Goal: Information Seeking & Learning: Compare options

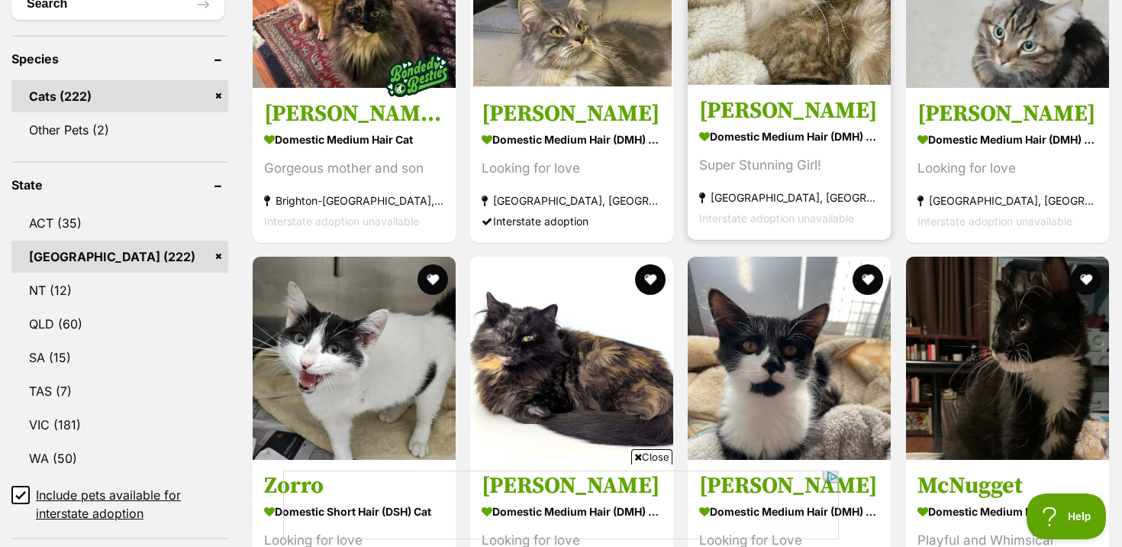
scroll to position [616, 0]
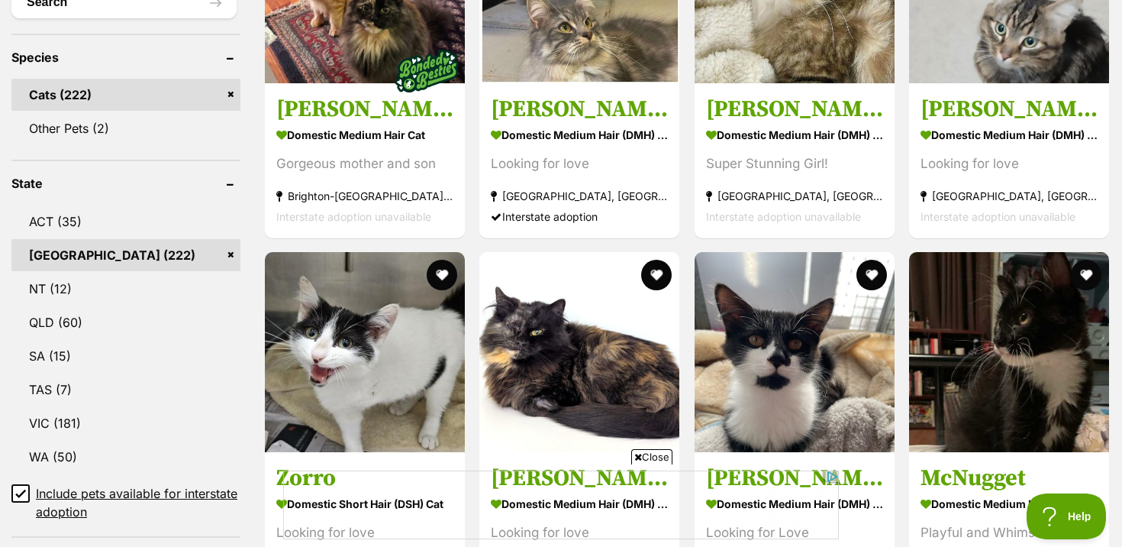
click at [647, 453] on span "Close" at bounding box center [651, 456] width 41 height 15
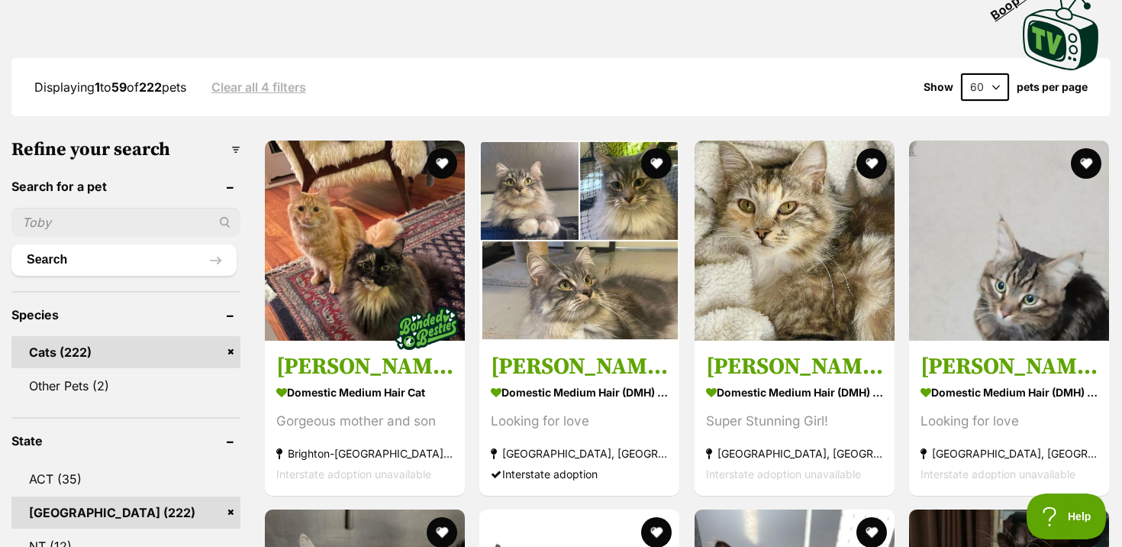
scroll to position [396, 0]
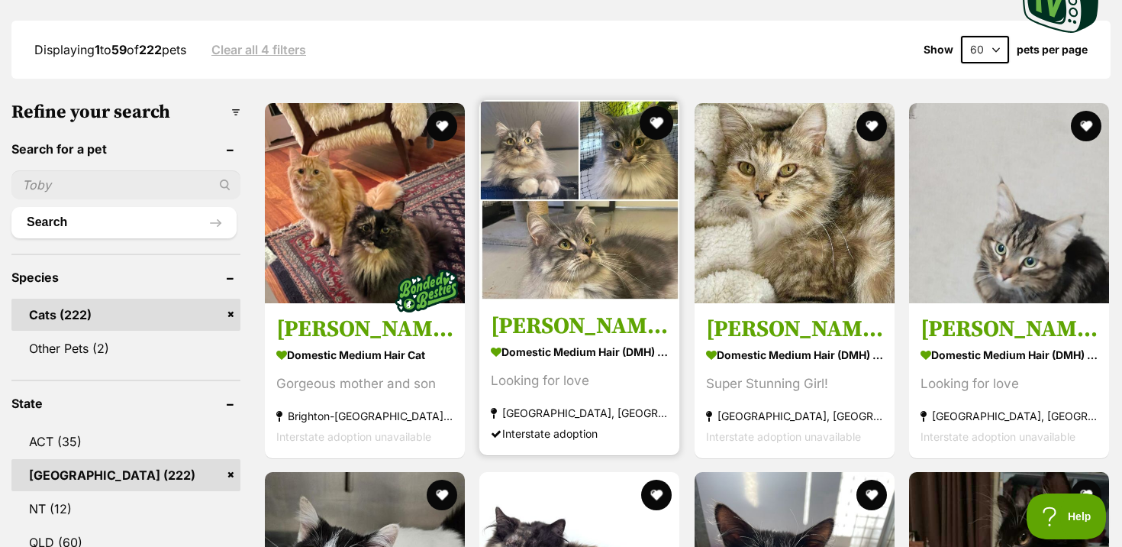
click at [659, 121] on button "favourite" at bounding box center [657, 123] width 34 height 34
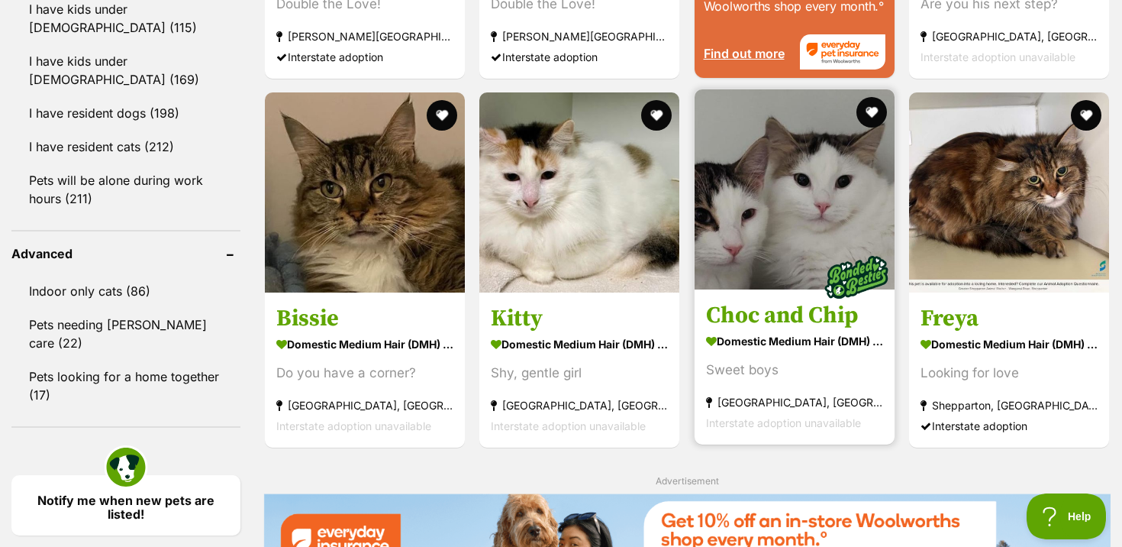
scroll to position [1771, 0]
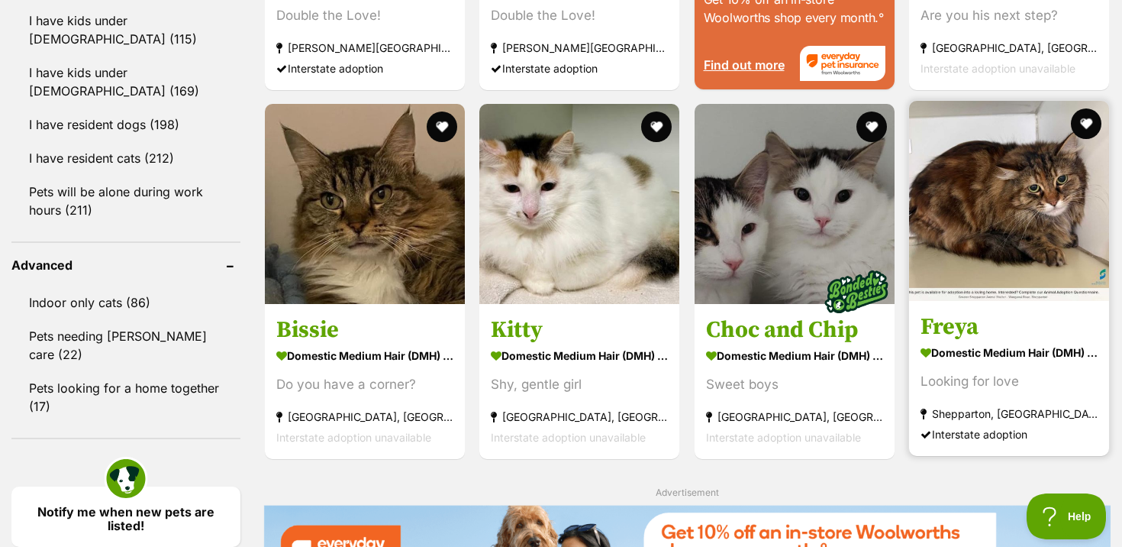
click at [1013, 332] on h3 "Freya" at bounding box center [1009, 326] width 177 height 29
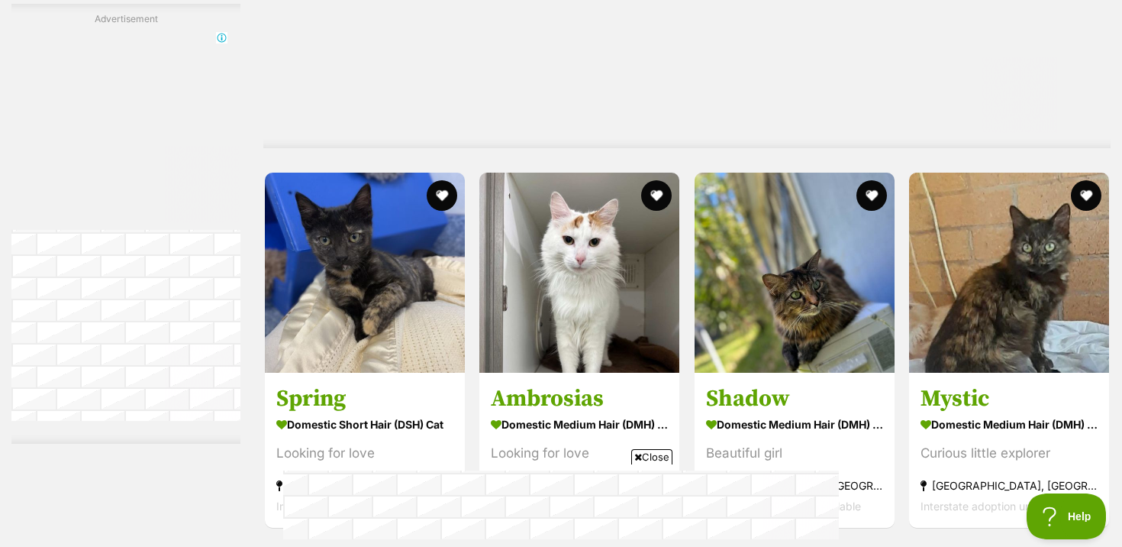
scroll to position [5552, 0]
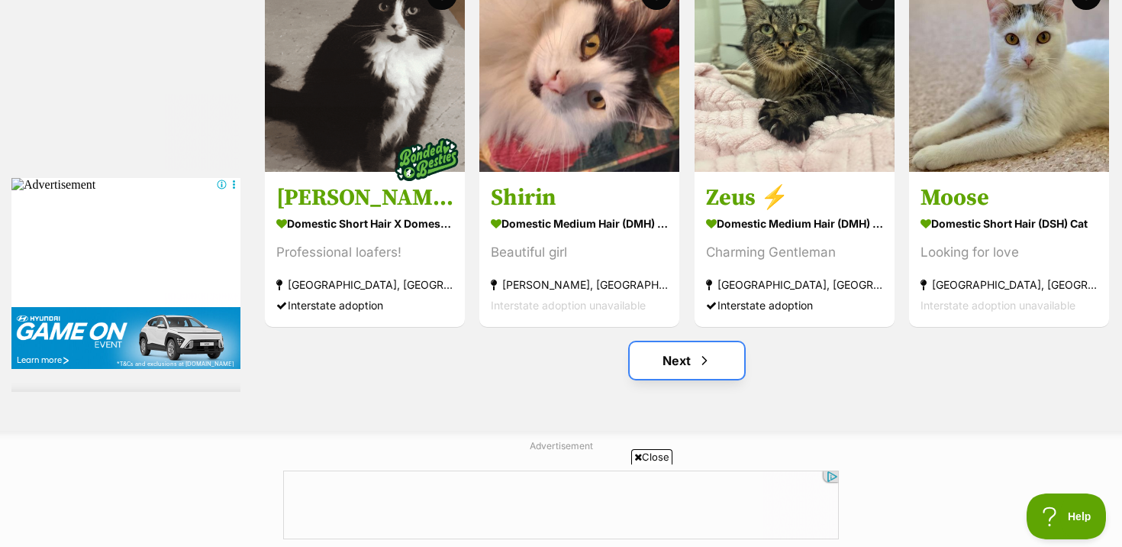
click at [690, 369] on link "Next" at bounding box center [687, 360] width 114 height 37
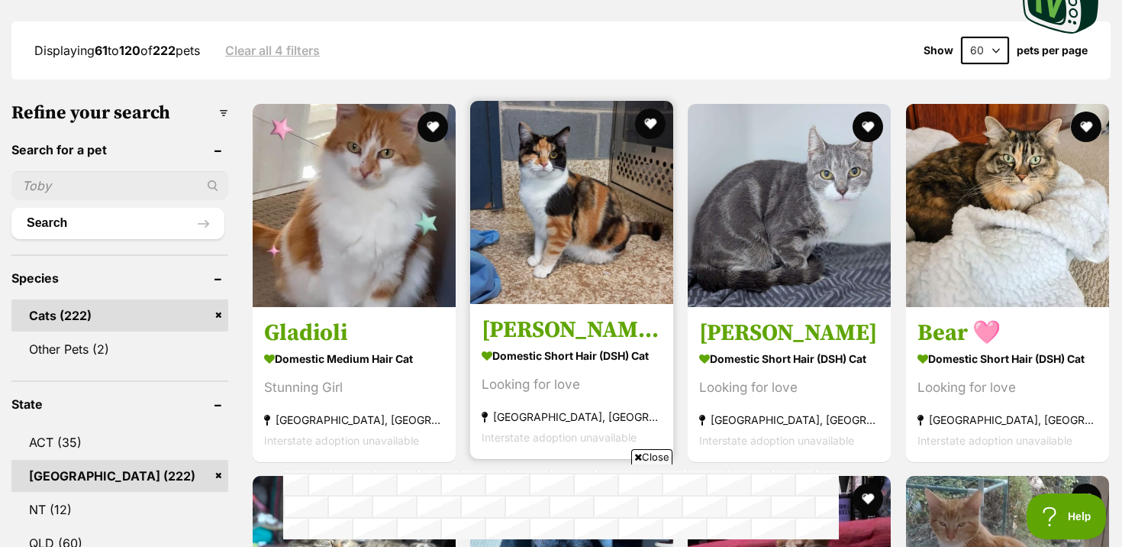
click at [609, 314] on h3 "[PERSON_NAME] [PERSON_NAME]" at bounding box center [572, 328] width 180 height 29
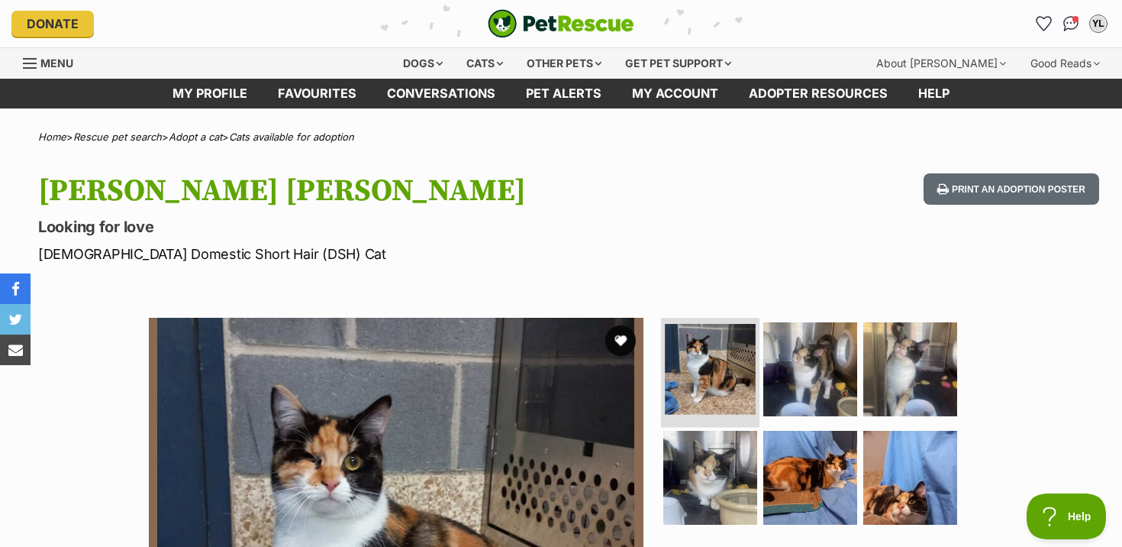
click at [702, 355] on img at bounding box center [710, 369] width 91 height 91
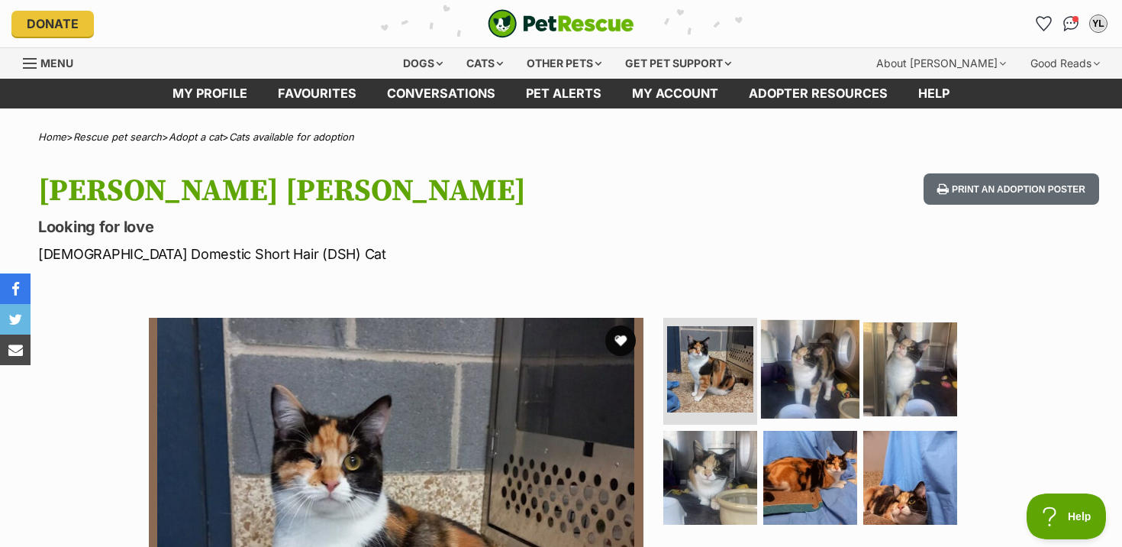
click at [786, 356] on img at bounding box center [810, 369] width 98 height 98
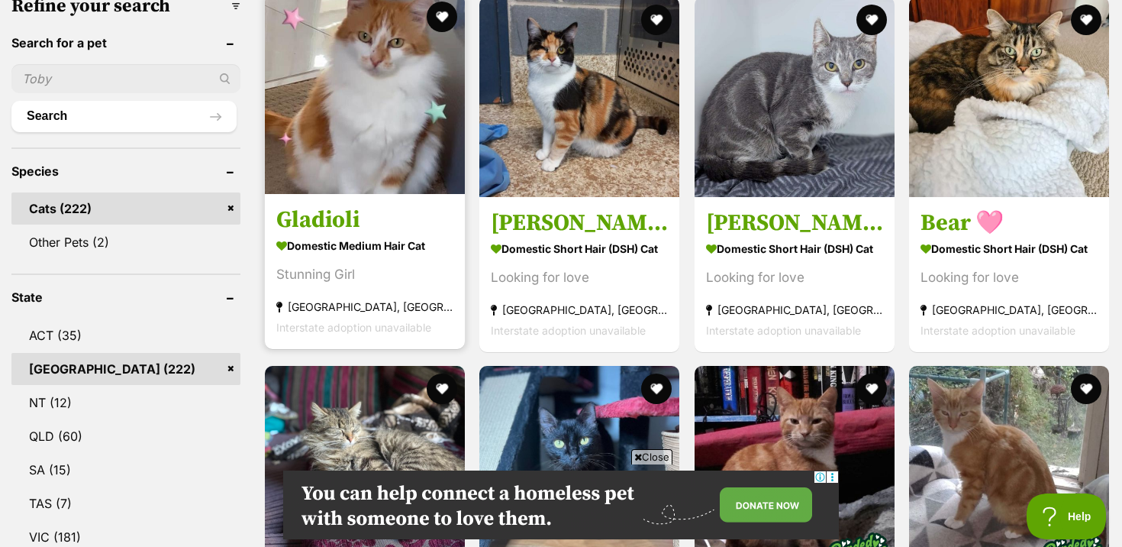
click at [327, 234] on strong "Domestic Medium Hair Cat" at bounding box center [364, 245] width 177 height 22
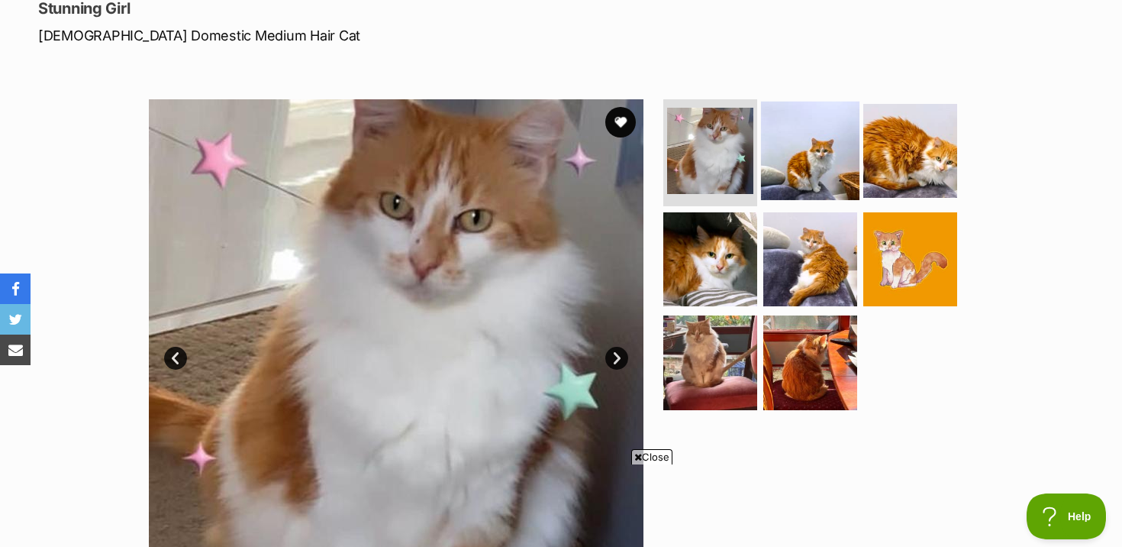
click at [804, 174] on img at bounding box center [810, 151] width 98 height 98
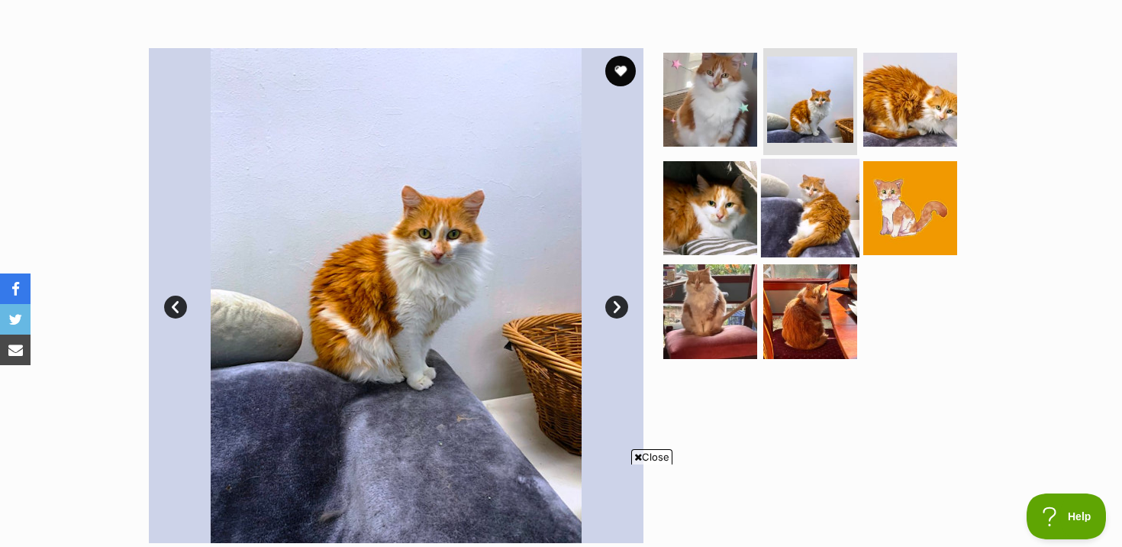
click at [761, 181] on img at bounding box center [810, 207] width 98 height 98
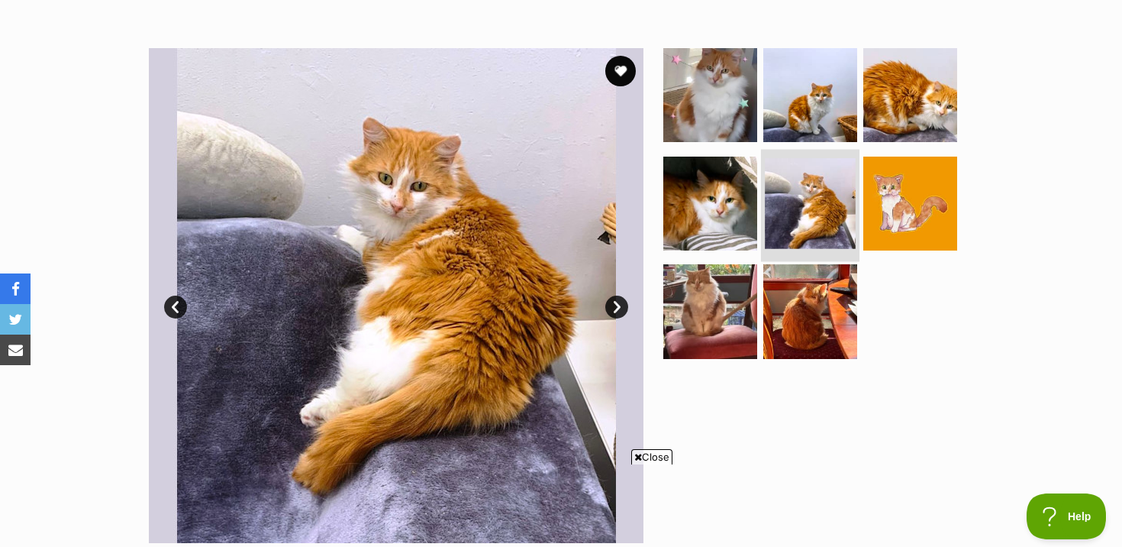
click at [837, 185] on img at bounding box center [810, 203] width 91 height 91
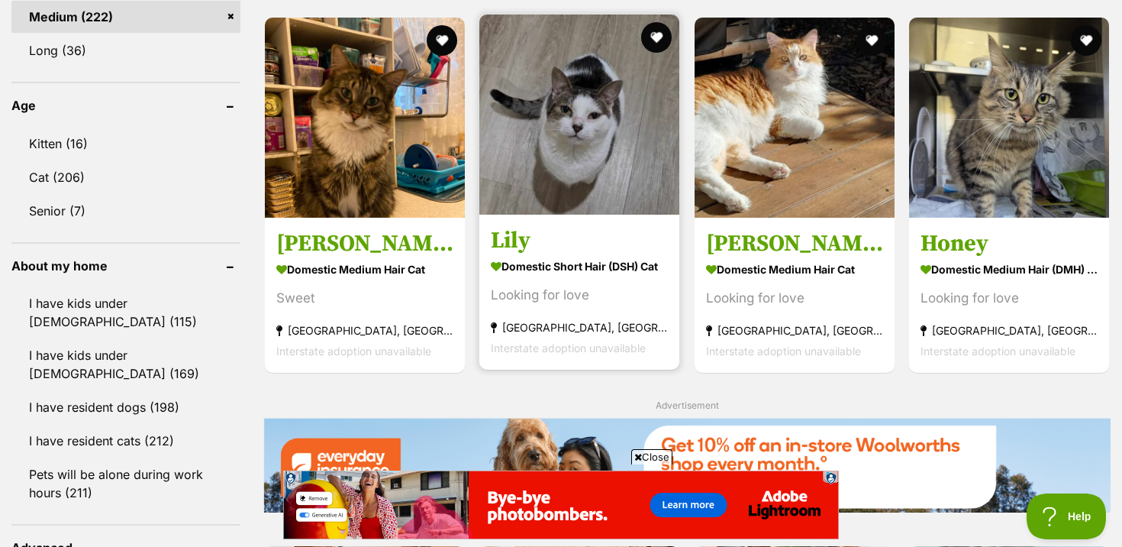
scroll to position [1491, 0]
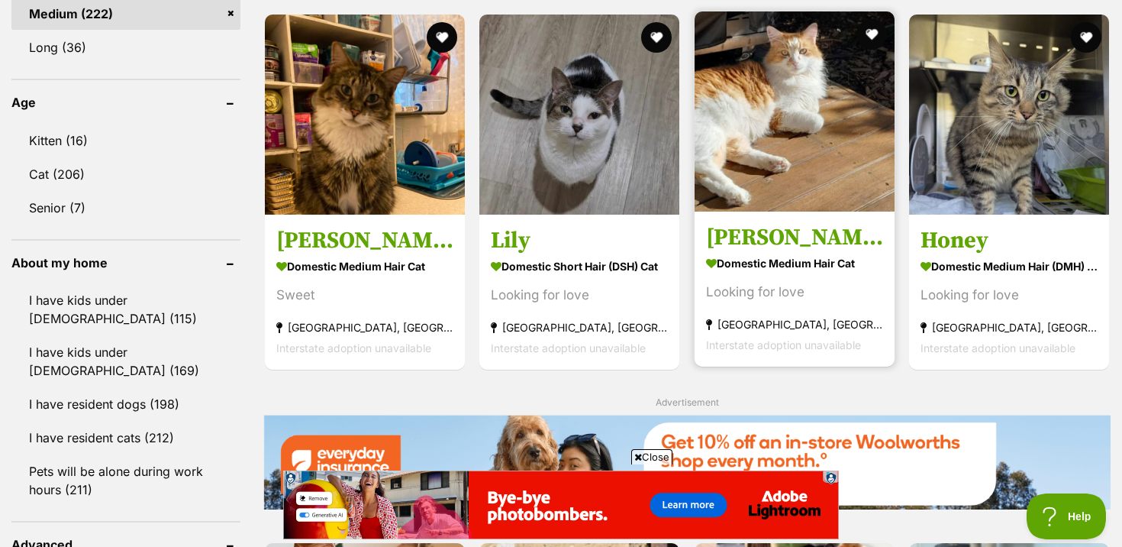
click at [771, 314] on section "Domestic Medium Hair Cat Looking for love Greenwich, NSW Interstate adoption un…" at bounding box center [794, 302] width 177 height 103
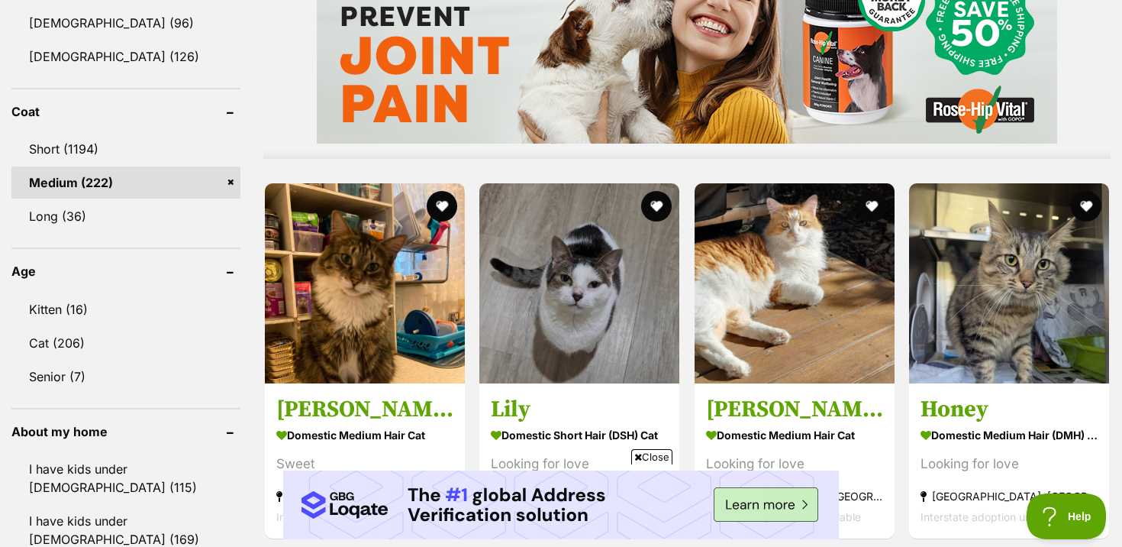
scroll to position [1459, 0]
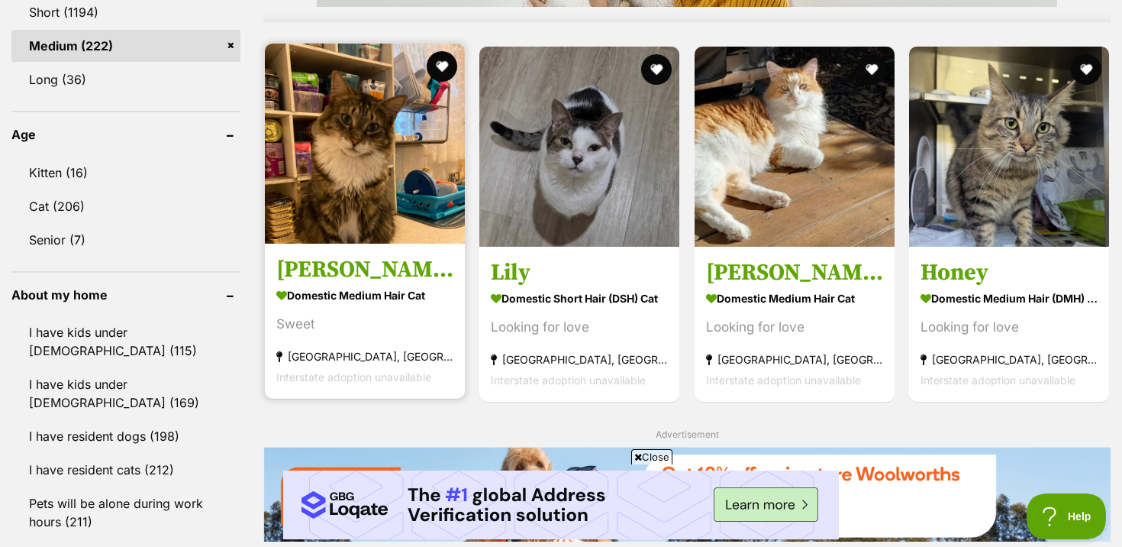
click at [404, 311] on section "Domestic Medium Hair Cat Sweet [GEOGRAPHIC_DATA], [GEOGRAPHIC_DATA] Interstate …" at bounding box center [364, 334] width 177 height 103
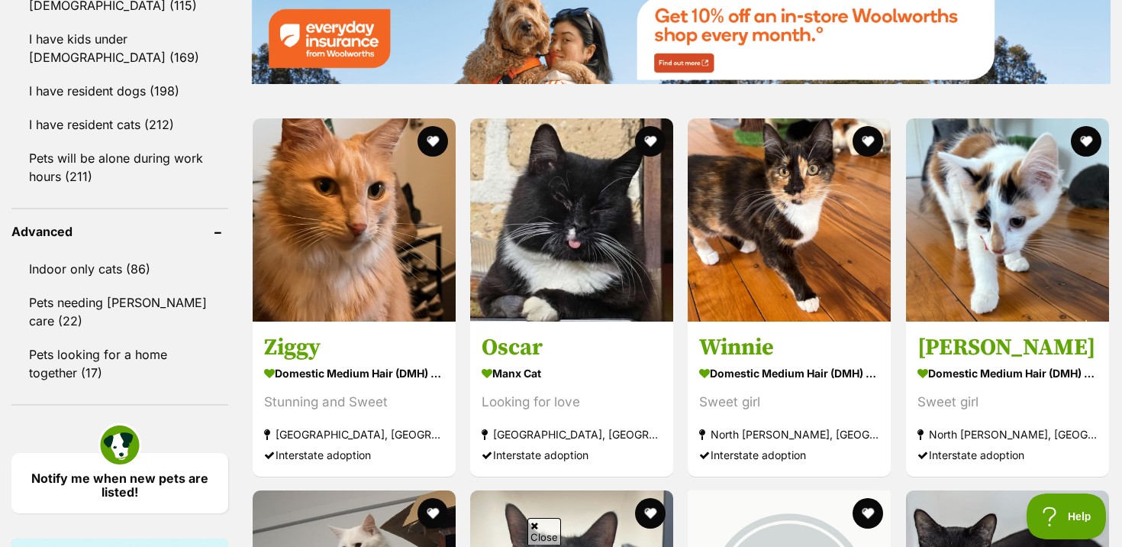
scroll to position [1805, 0]
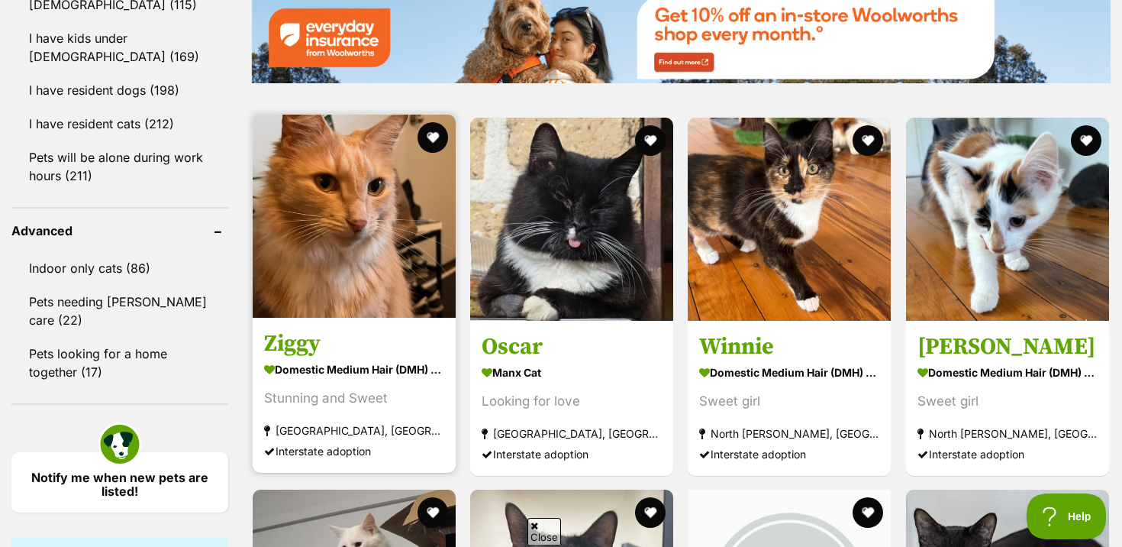
click at [347, 318] on img at bounding box center [354, 215] width 203 height 203
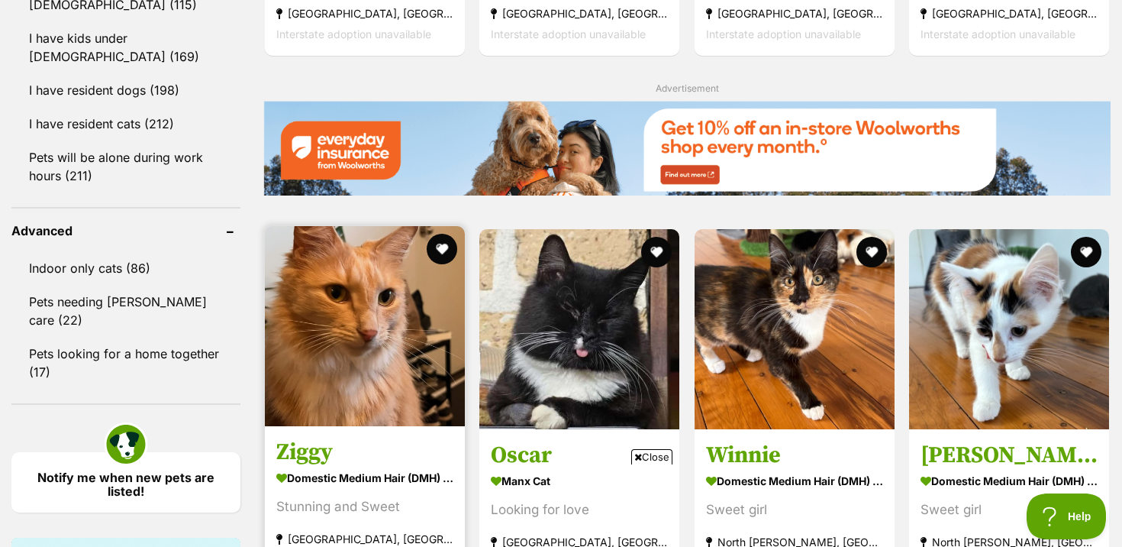
scroll to position [0, 0]
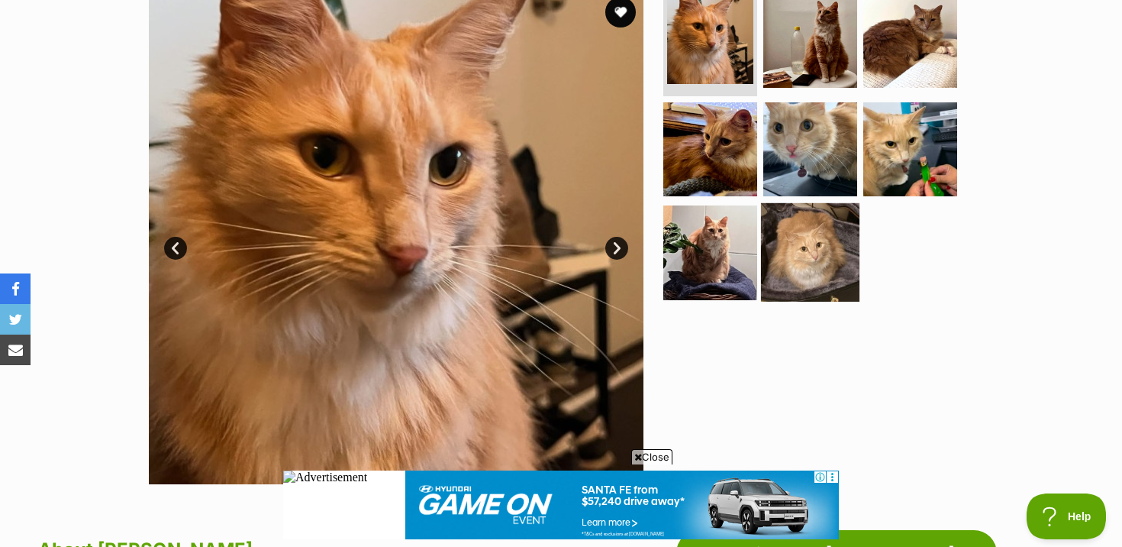
click at [840, 212] on img at bounding box center [810, 252] width 98 height 98
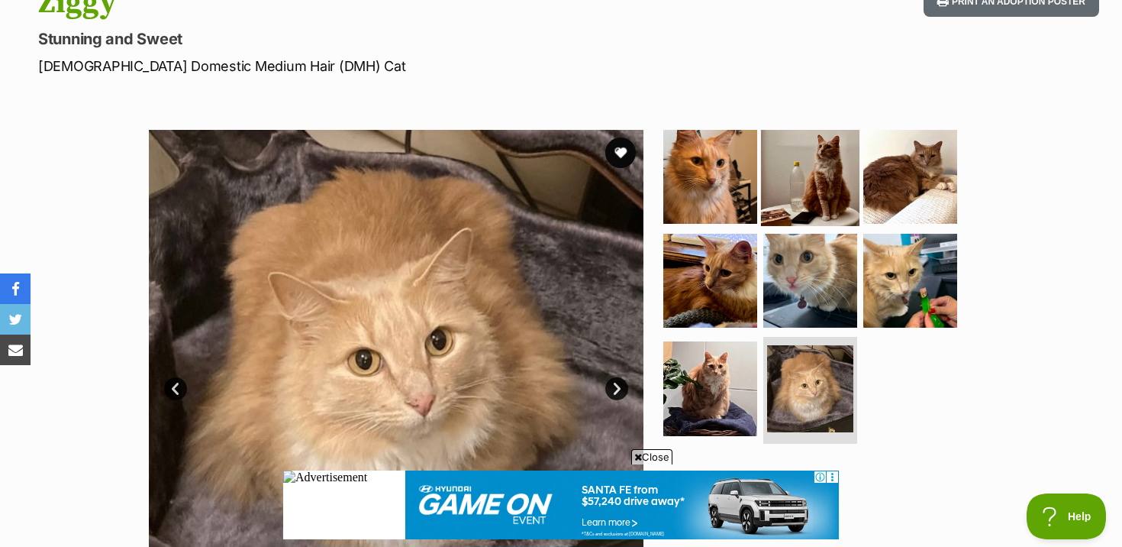
click at [847, 163] on img at bounding box center [810, 176] width 98 height 98
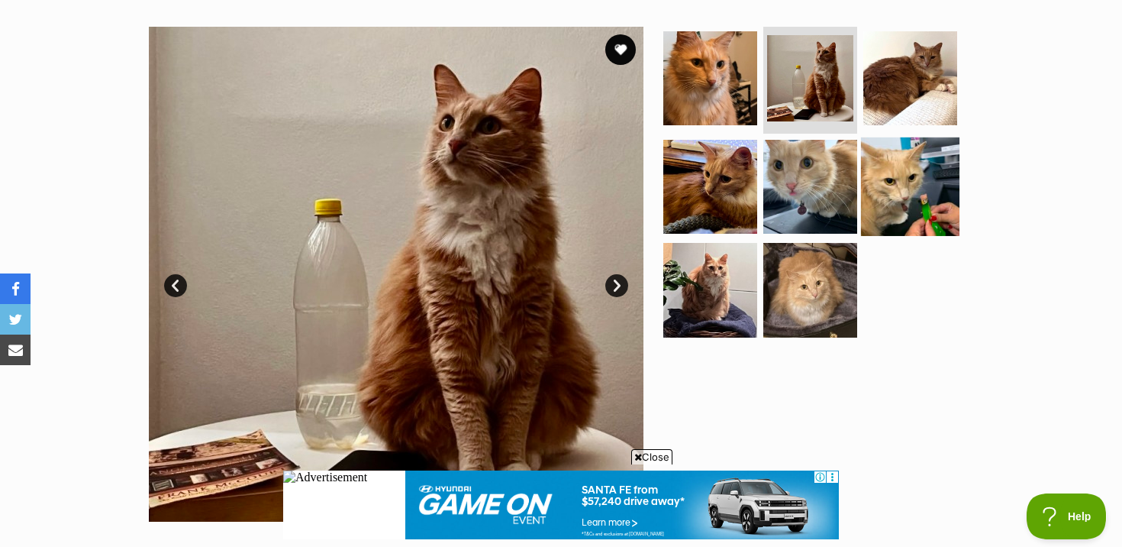
scroll to position [301, 0]
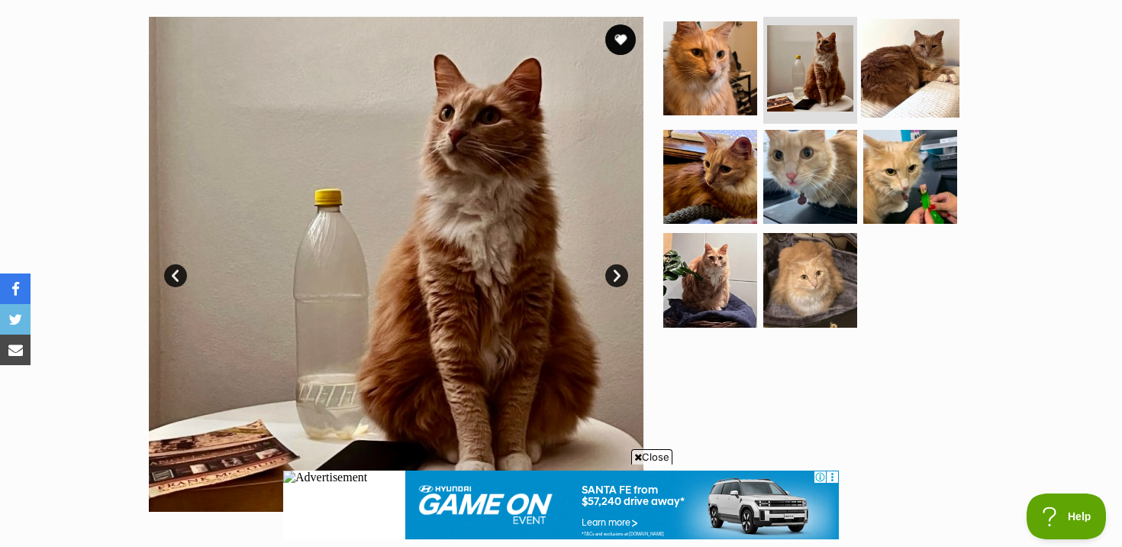
click at [940, 54] on img at bounding box center [910, 68] width 98 height 98
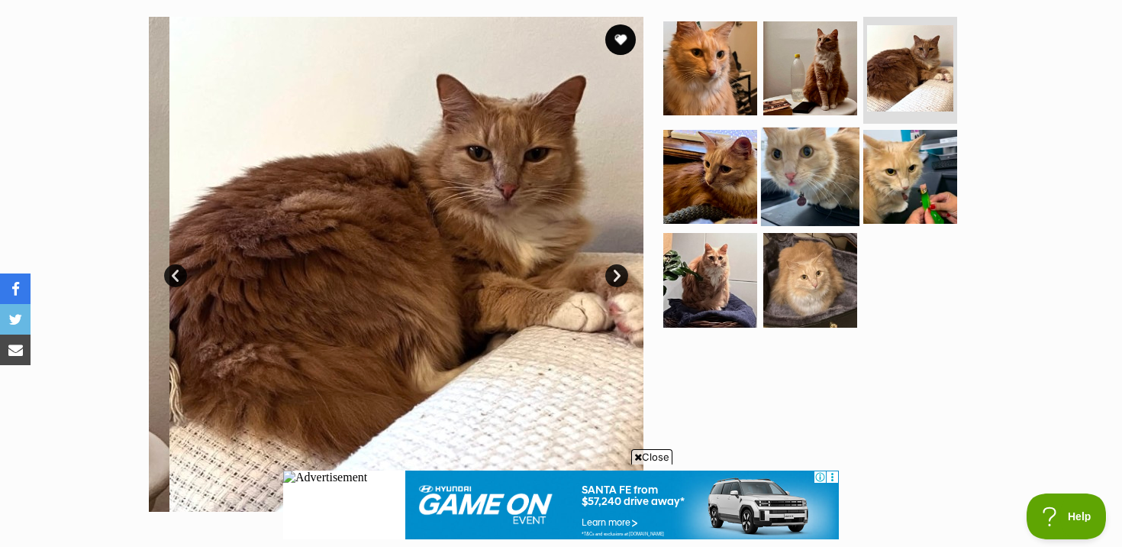
click at [839, 155] on img at bounding box center [810, 176] width 98 height 98
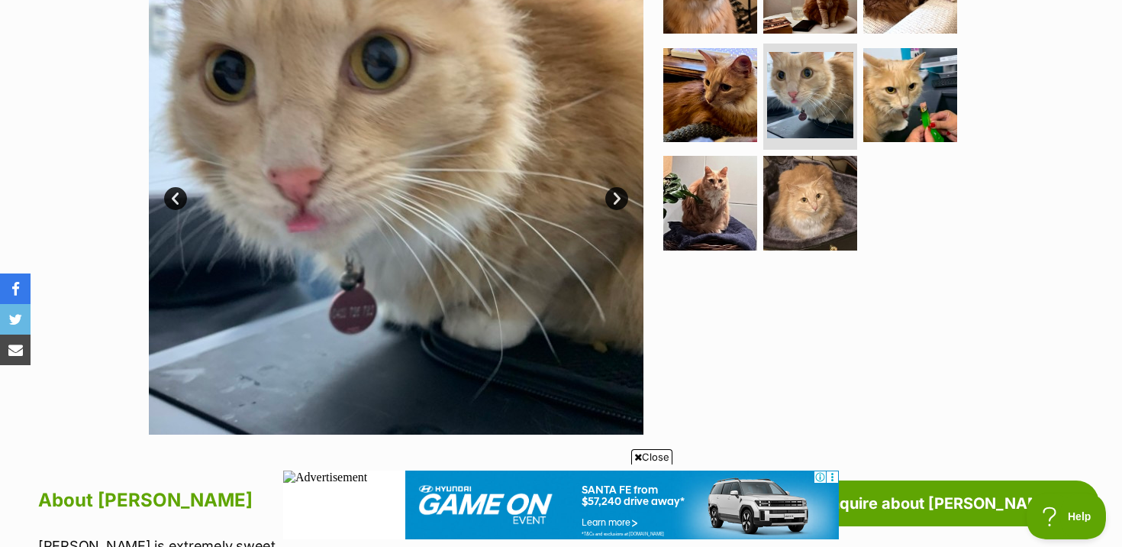
scroll to position [866, 0]
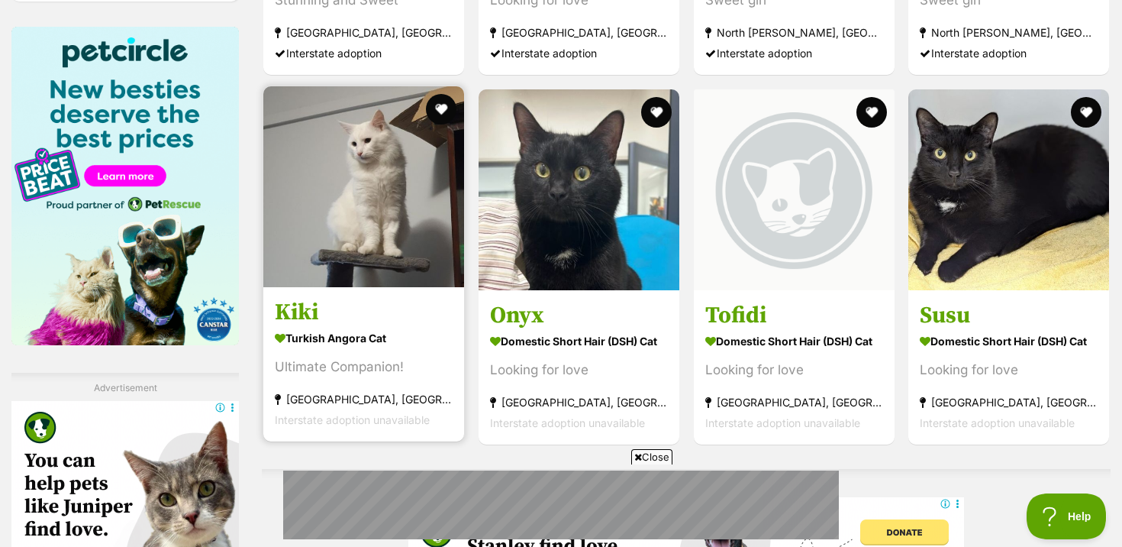
click at [394, 377] on section "Turkish Angora Cat Ultimate Companion! [GEOGRAPHIC_DATA], [GEOGRAPHIC_DATA] Int…" at bounding box center [364, 378] width 178 height 103
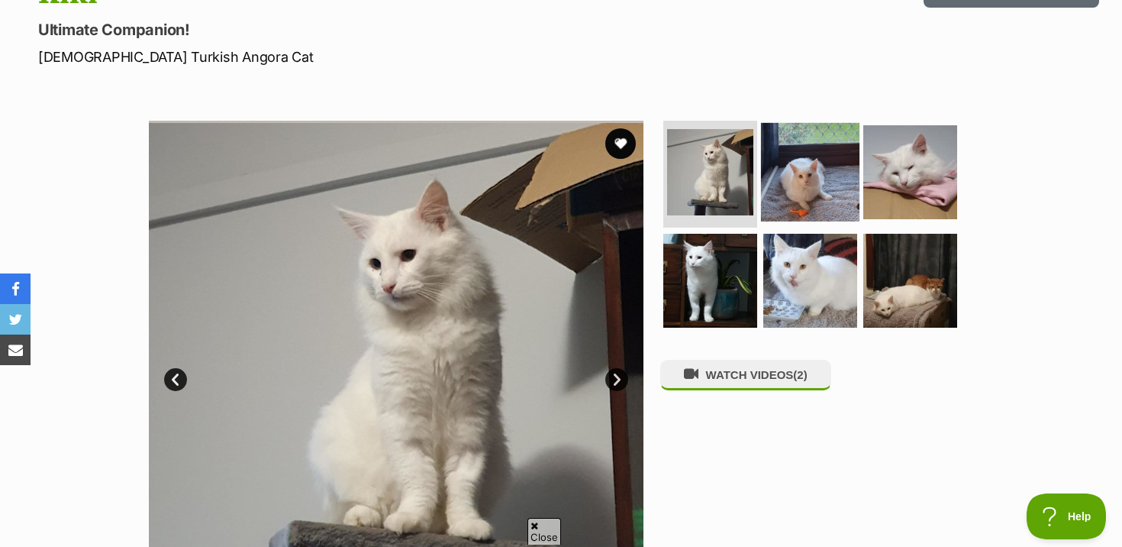
click at [780, 192] on img at bounding box center [810, 172] width 98 height 98
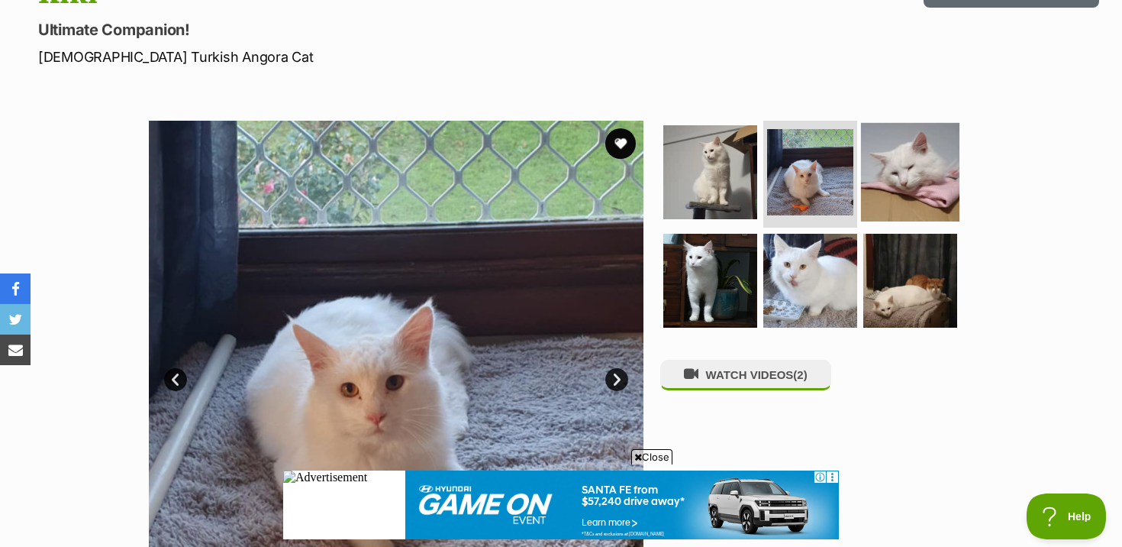
click at [875, 195] on img at bounding box center [910, 172] width 98 height 98
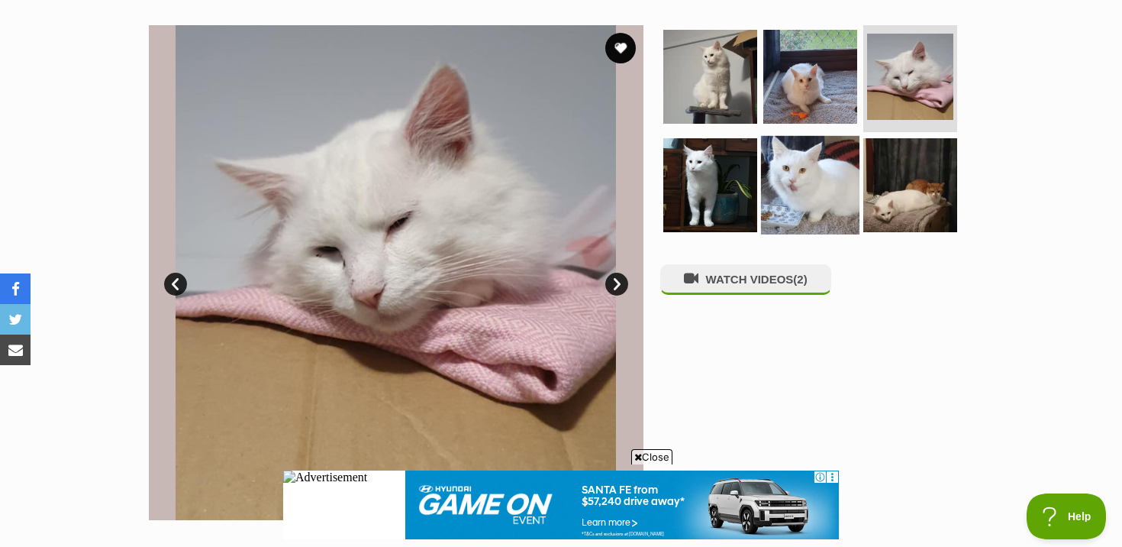
scroll to position [306, 0]
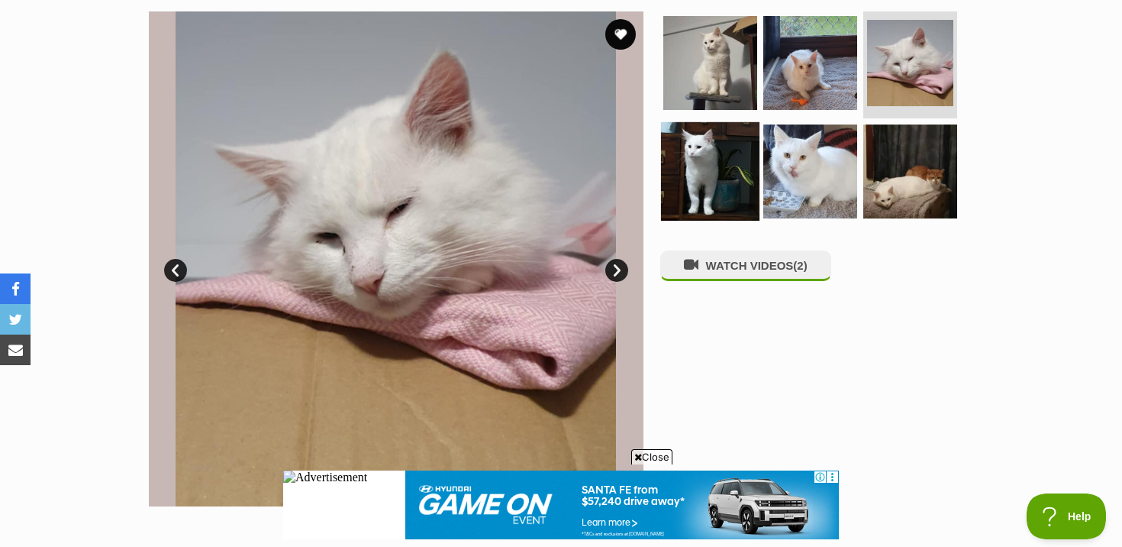
click at [705, 166] on img at bounding box center [710, 170] width 98 height 98
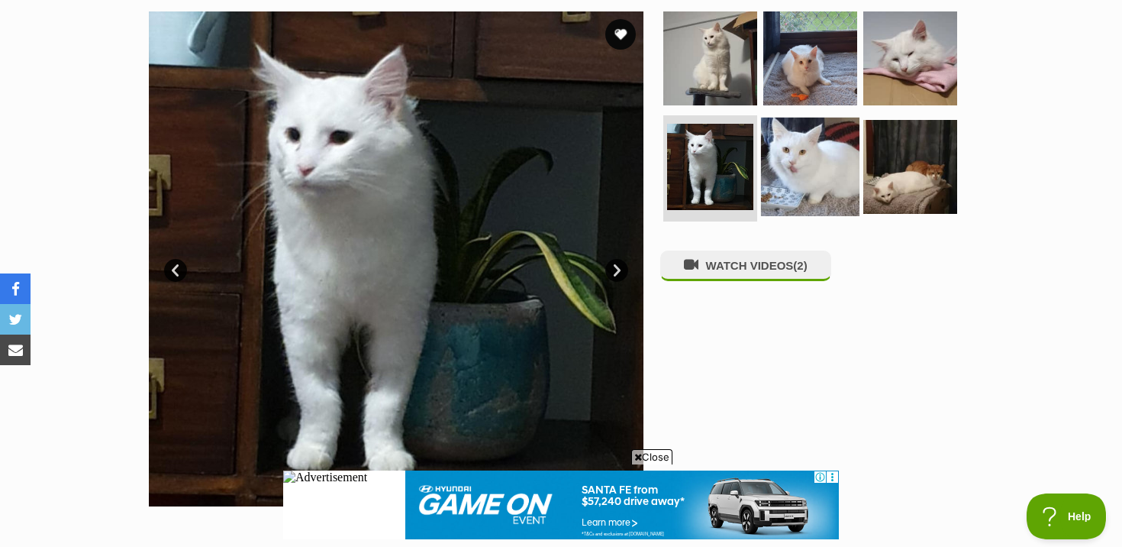
click at [818, 173] on img at bounding box center [810, 166] width 98 height 98
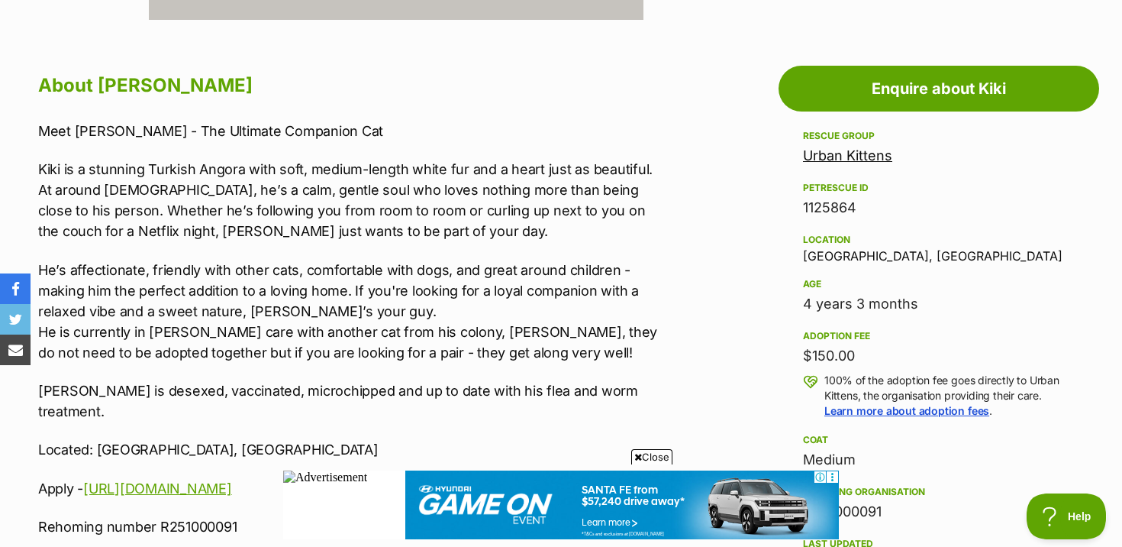
scroll to position [0, 0]
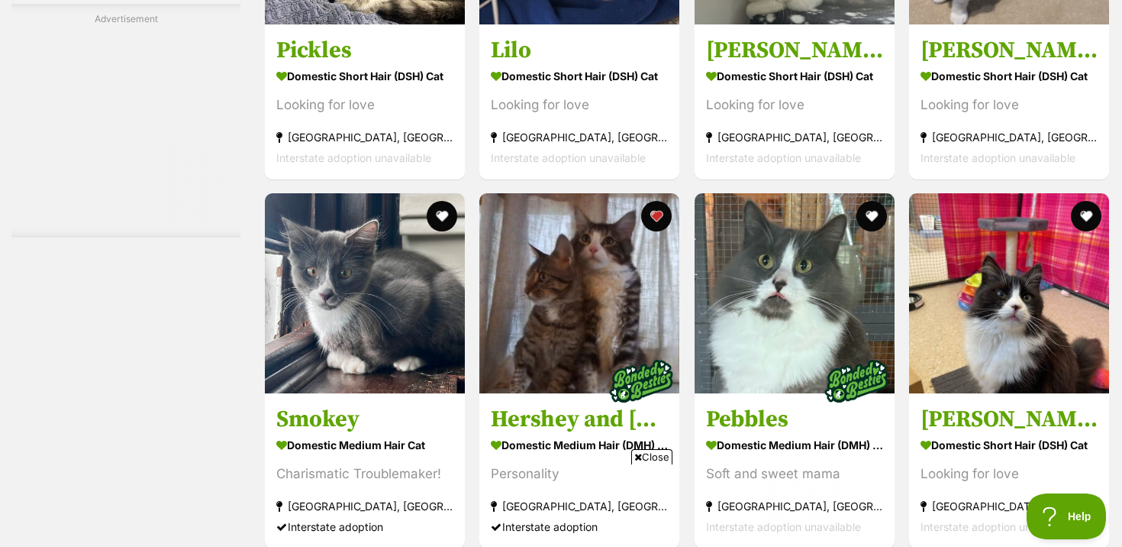
scroll to position [3733, 0]
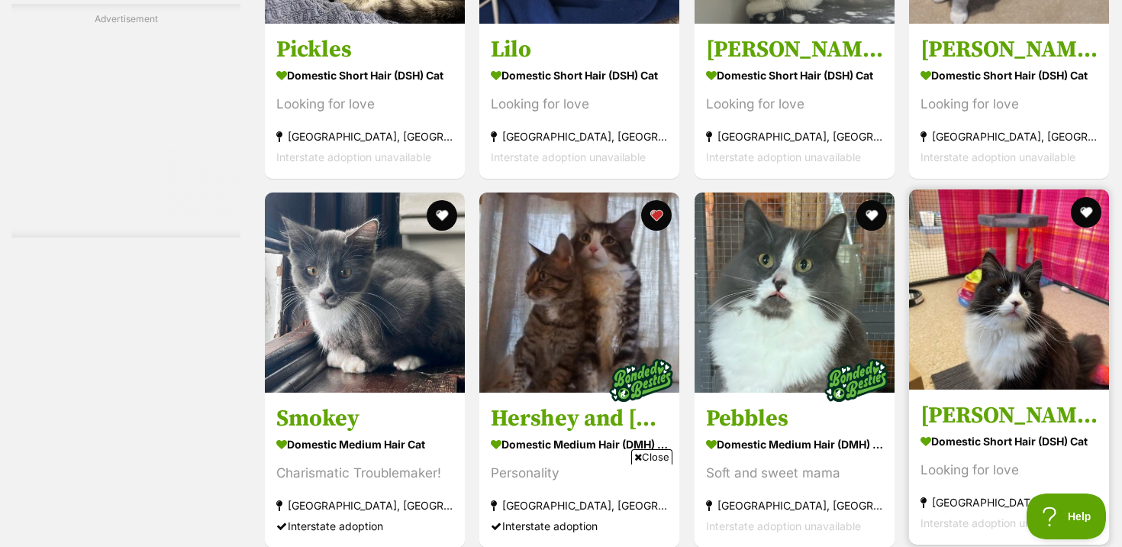
click at [992, 189] on img at bounding box center [1009, 289] width 200 height 200
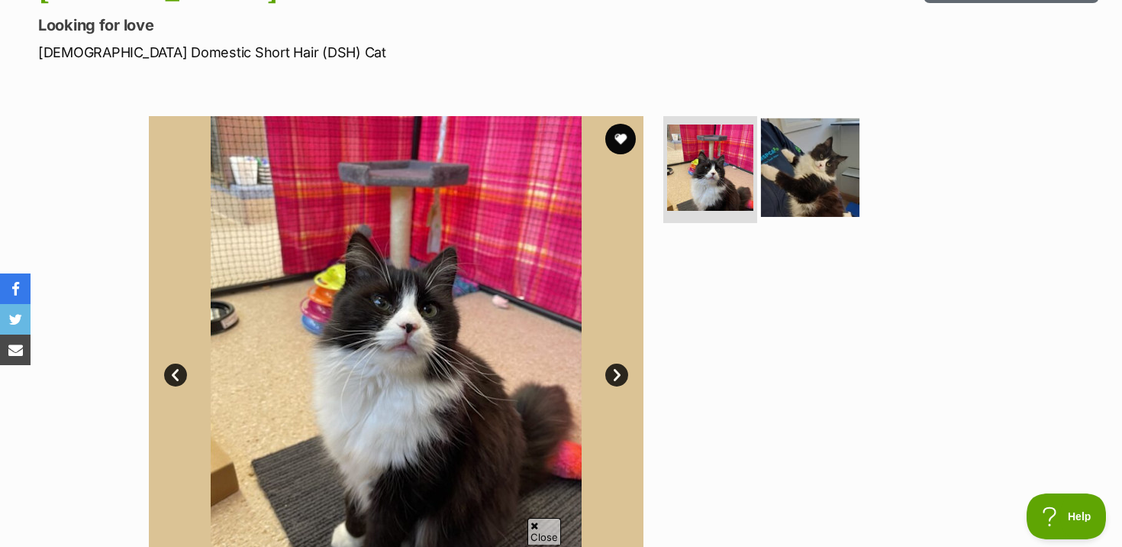
scroll to position [202, 0]
click at [808, 193] on img at bounding box center [810, 167] width 98 height 98
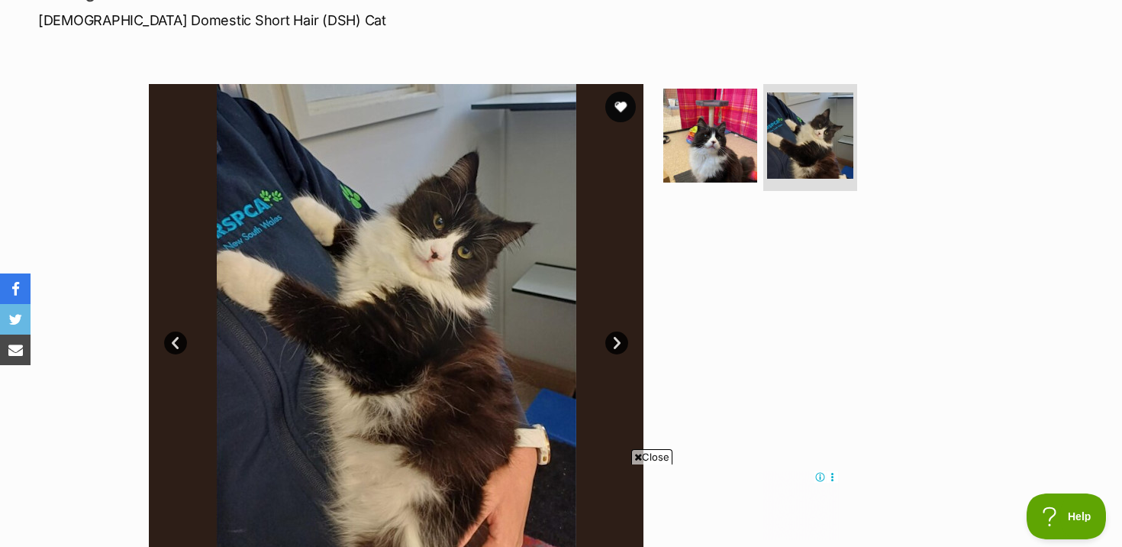
scroll to position [0, 0]
click at [720, 150] on img at bounding box center [710, 135] width 98 height 98
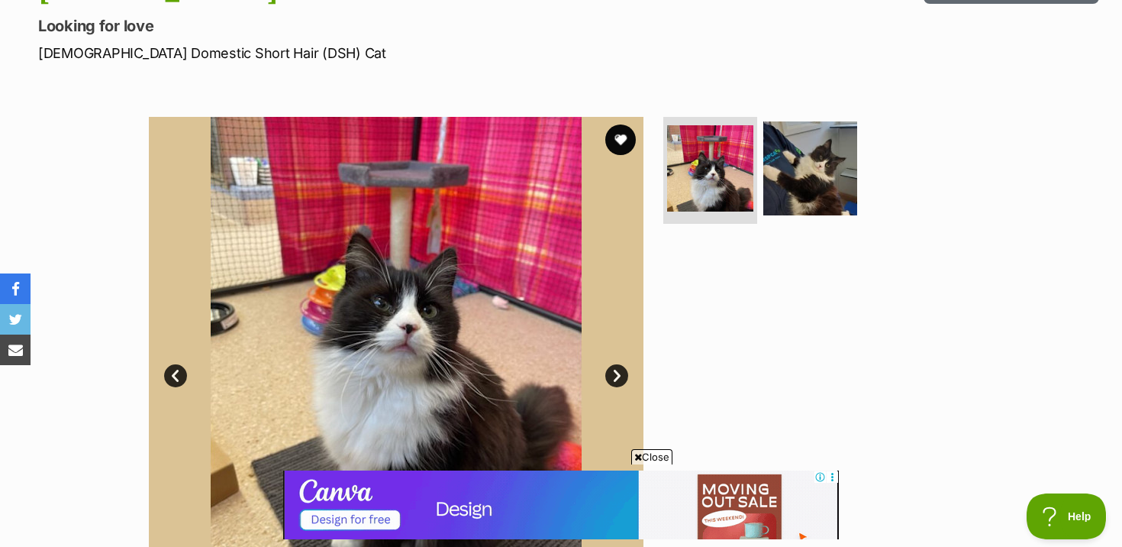
scroll to position [103, 0]
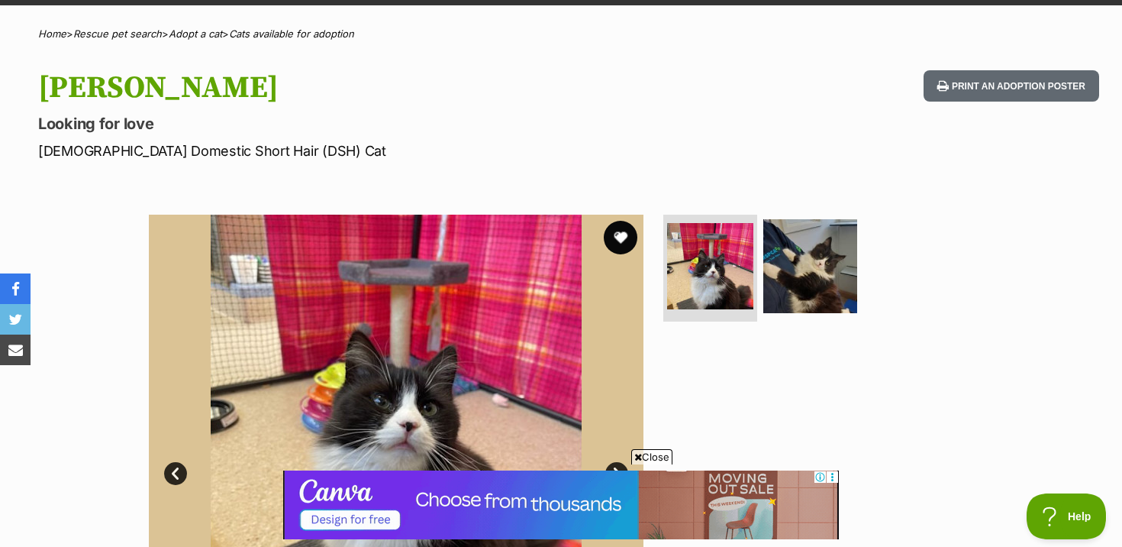
click at [624, 244] on button "favourite" at bounding box center [621, 238] width 34 height 34
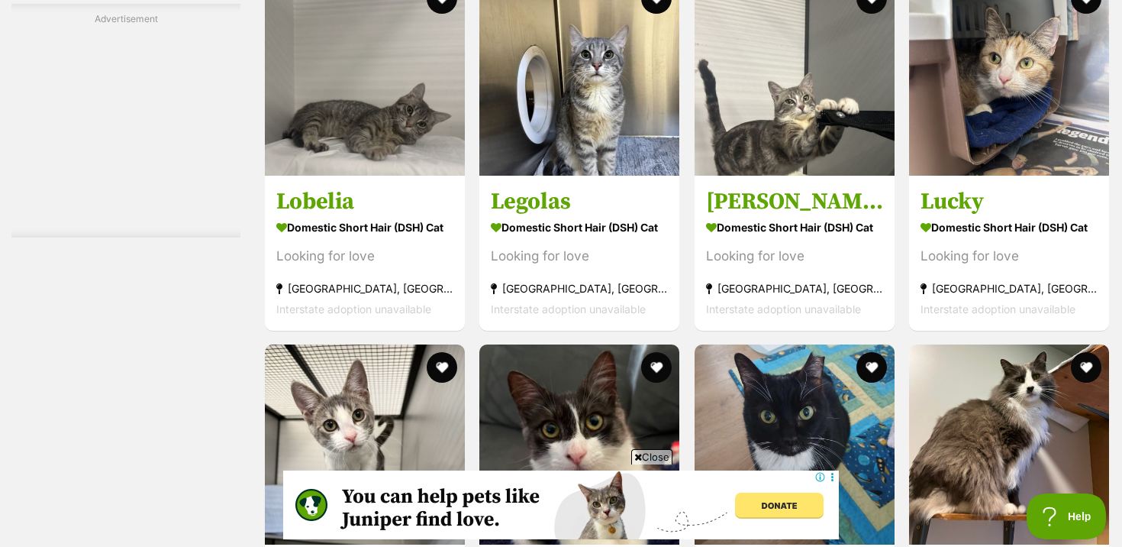
scroll to position [6660, 0]
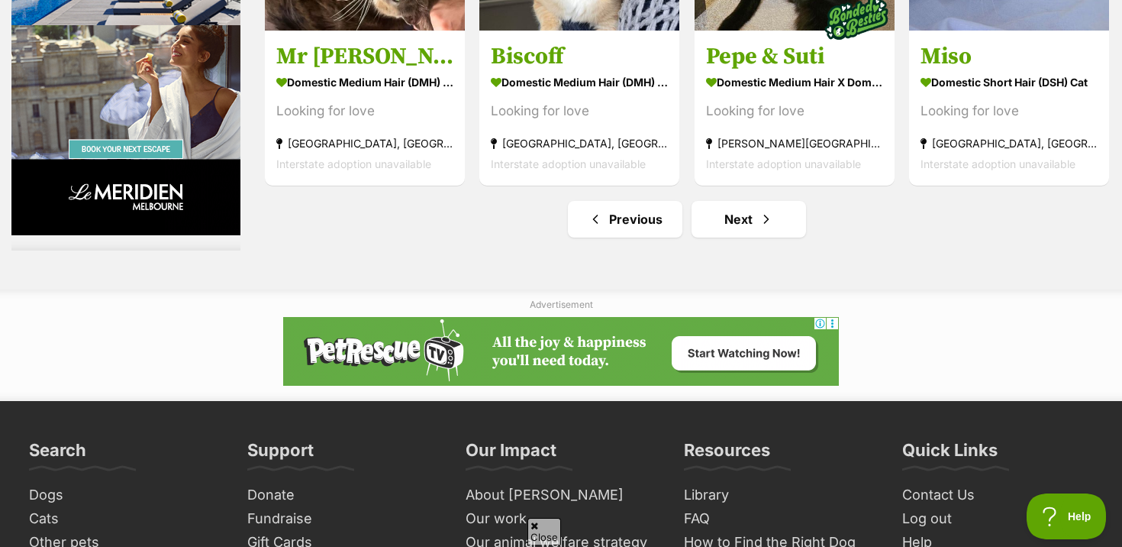
scroll to position [7785, 0]
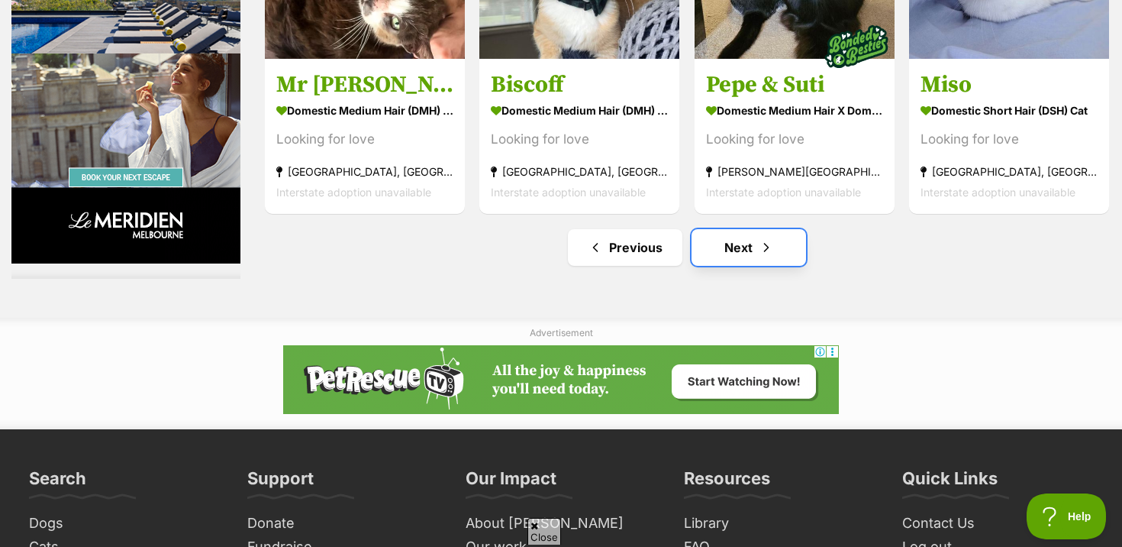
click at [757, 250] on link "Next" at bounding box center [749, 247] width 114 height 37
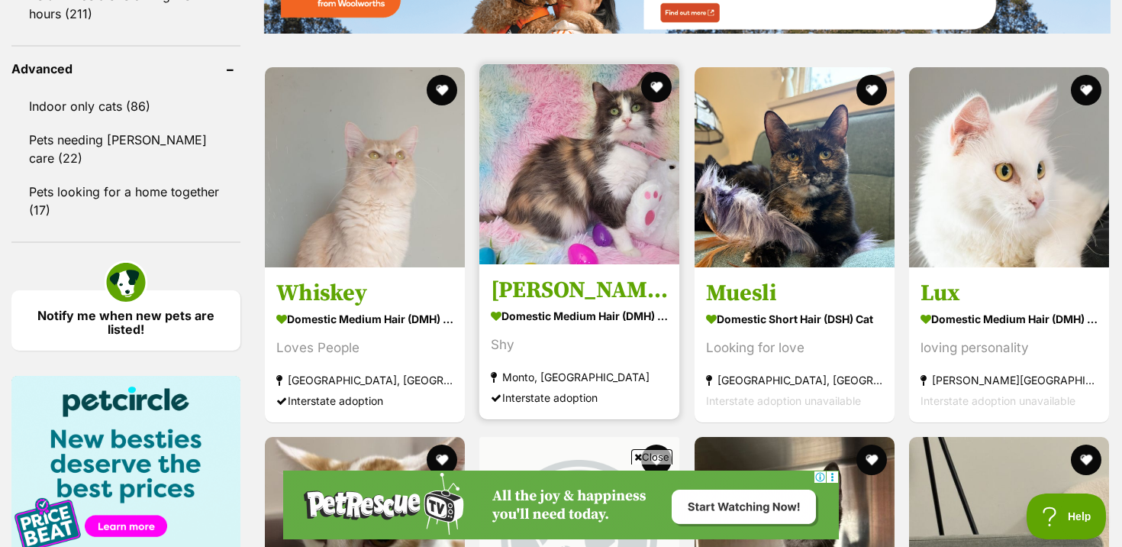
click at [582, 347] on div "Shy" at bounding box center [579, 344] width 177 height 21
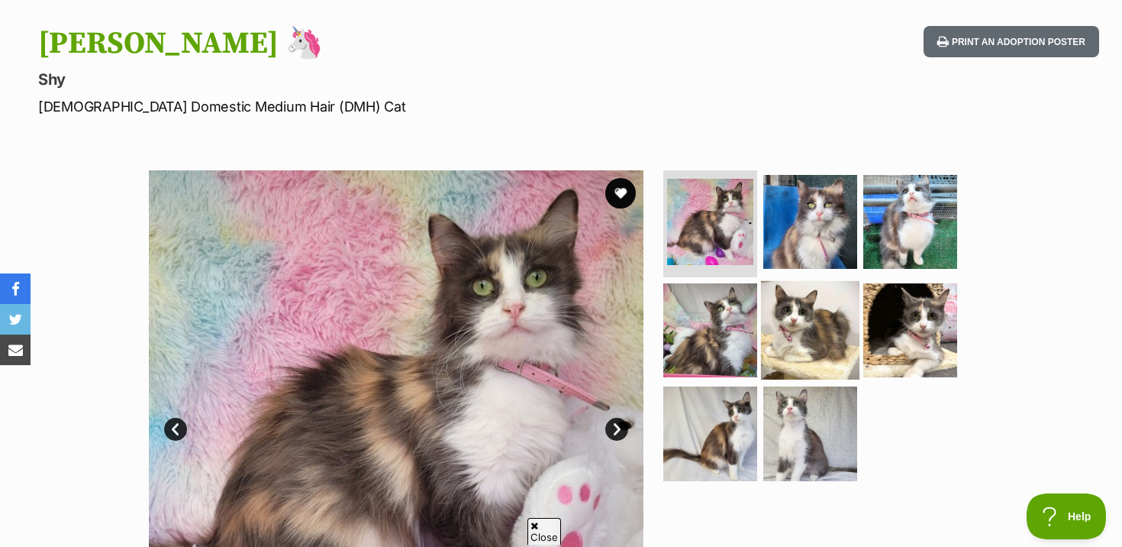
click at [772, 312] on img at bounding box center [810, 329] width 98 height 98
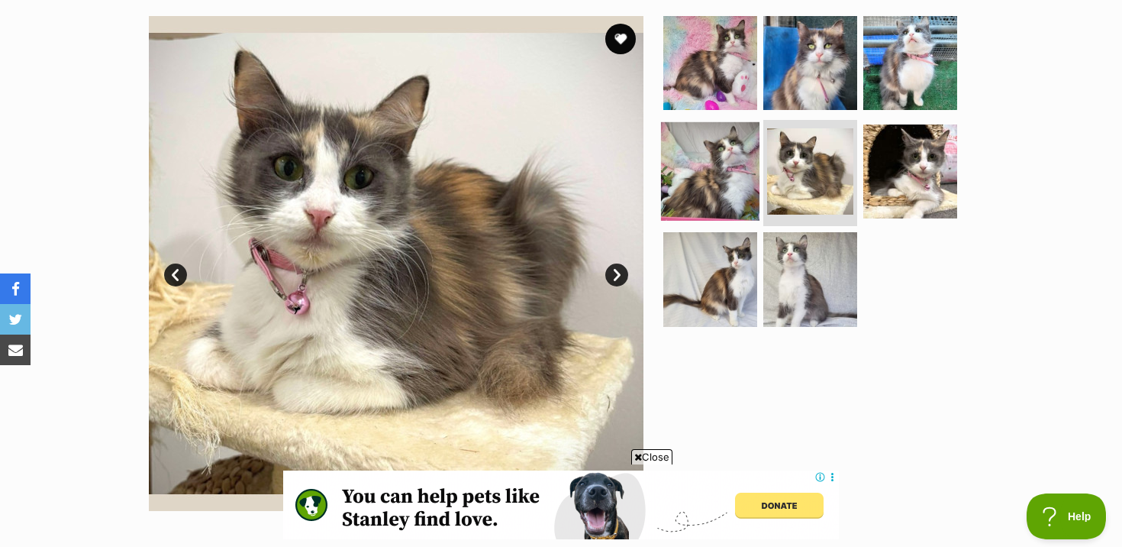
scroll to position [337, 0]
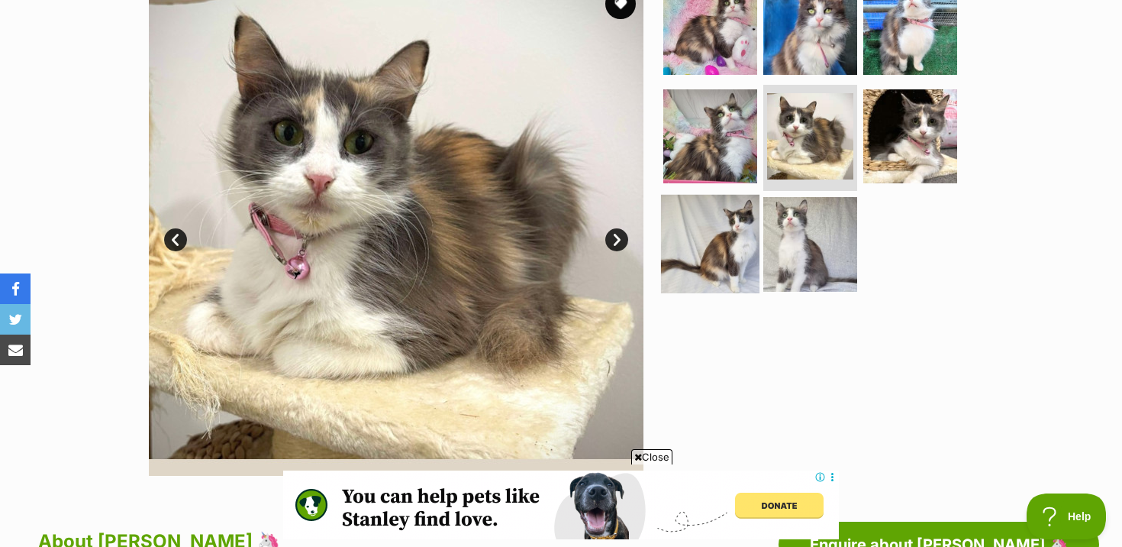
click at [725, 250] on img at bounding box center [710, 244] width 98 height 98
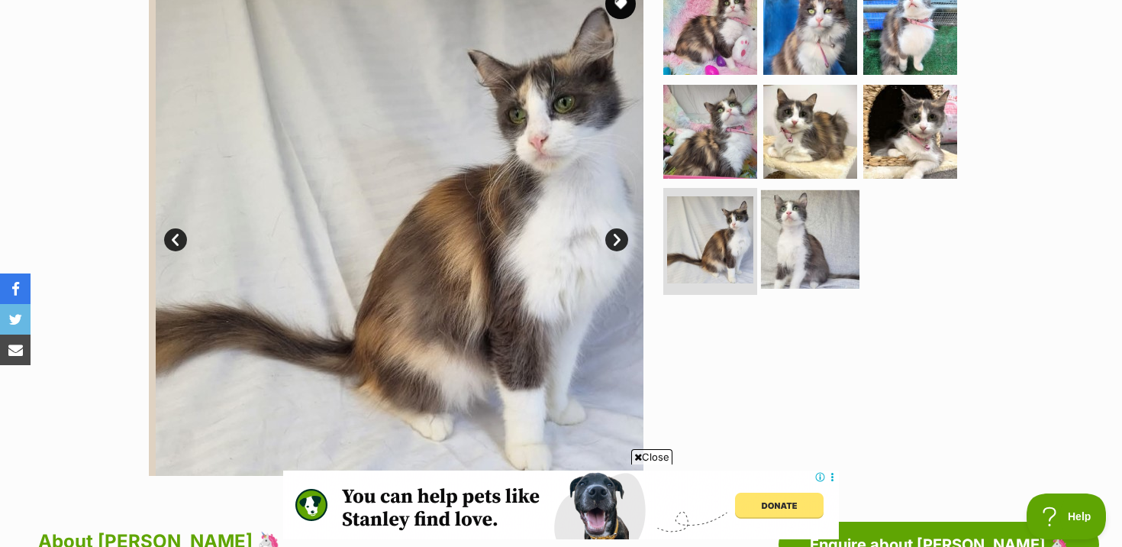
scroll to position [0, 0]
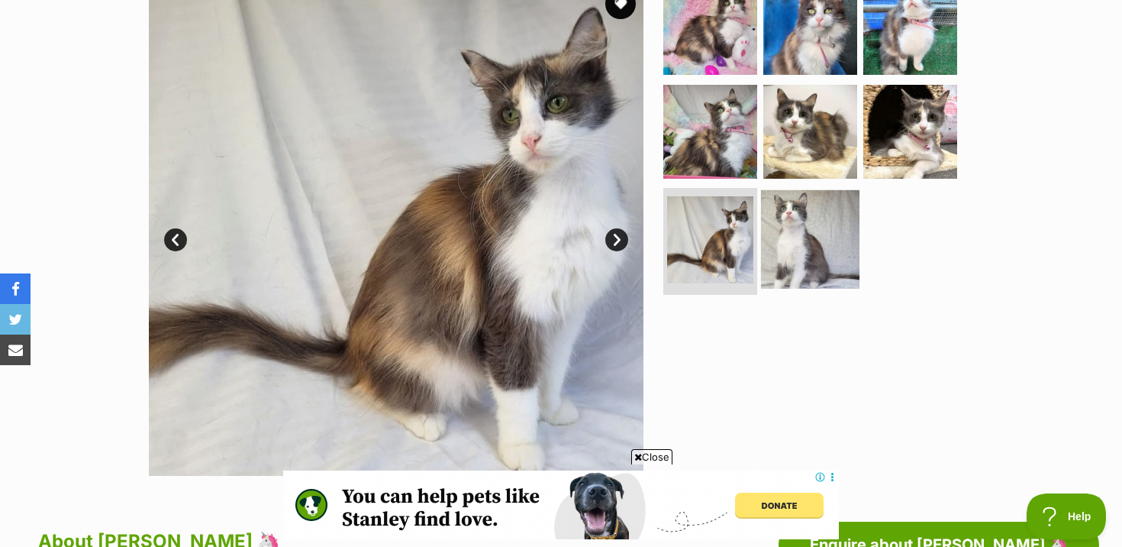
click at [815, 234] on img at bounding box center [810, 239] width 98 height 98
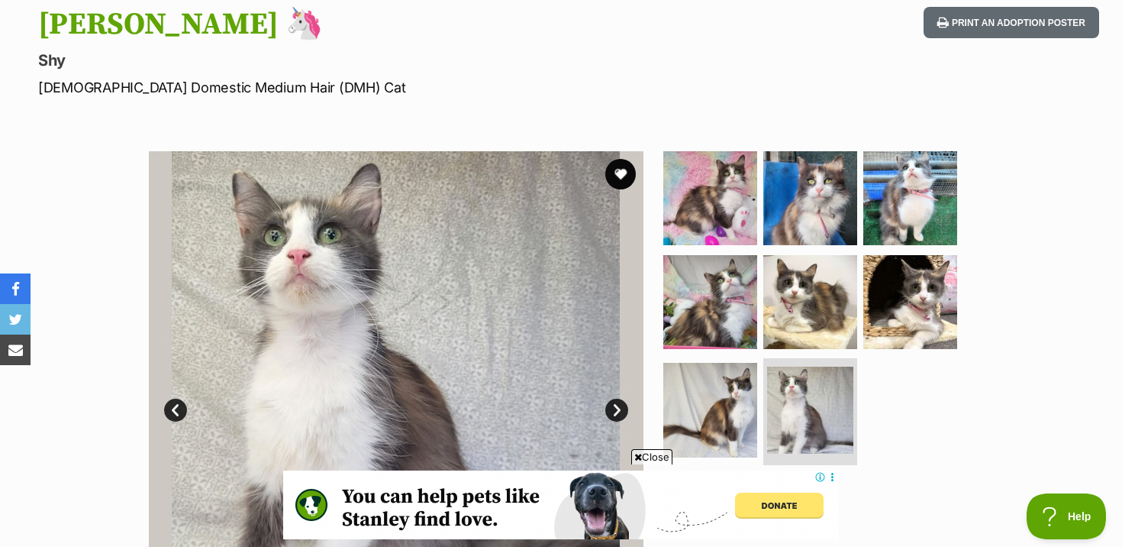
scroll to position [153, 0]
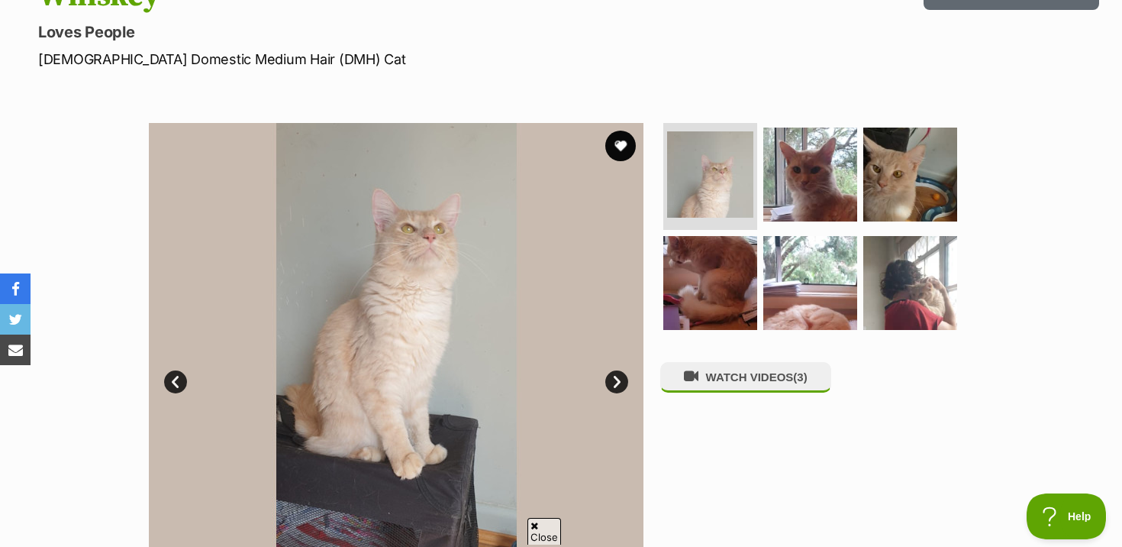
scroll to position [194, 0]
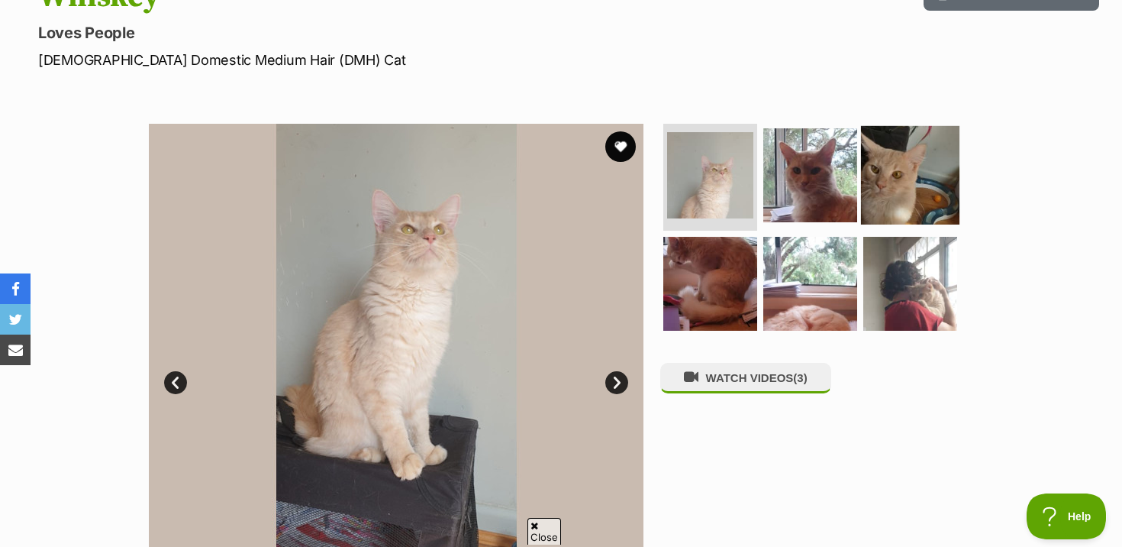
click at [897, 189] on img at bounding box center [910, 175] width 98 height 98
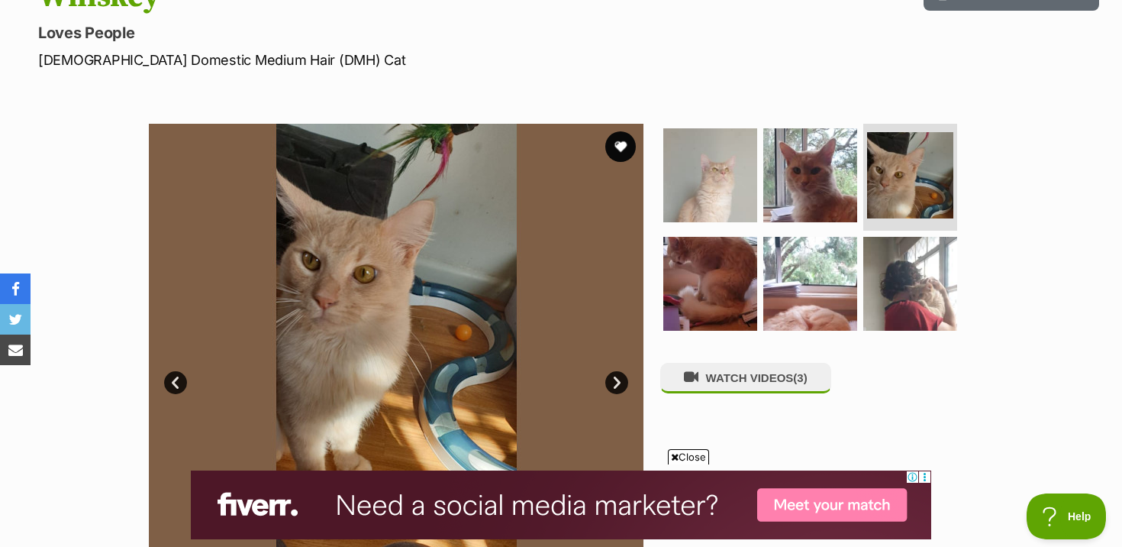
scroll to position [0, 0]
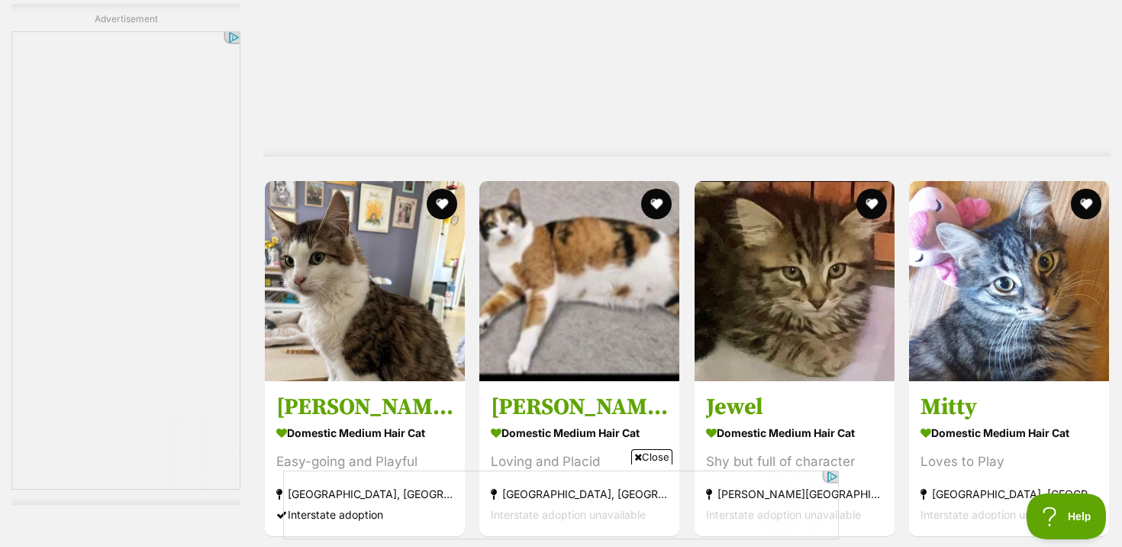
scroll to position [5025, 0]
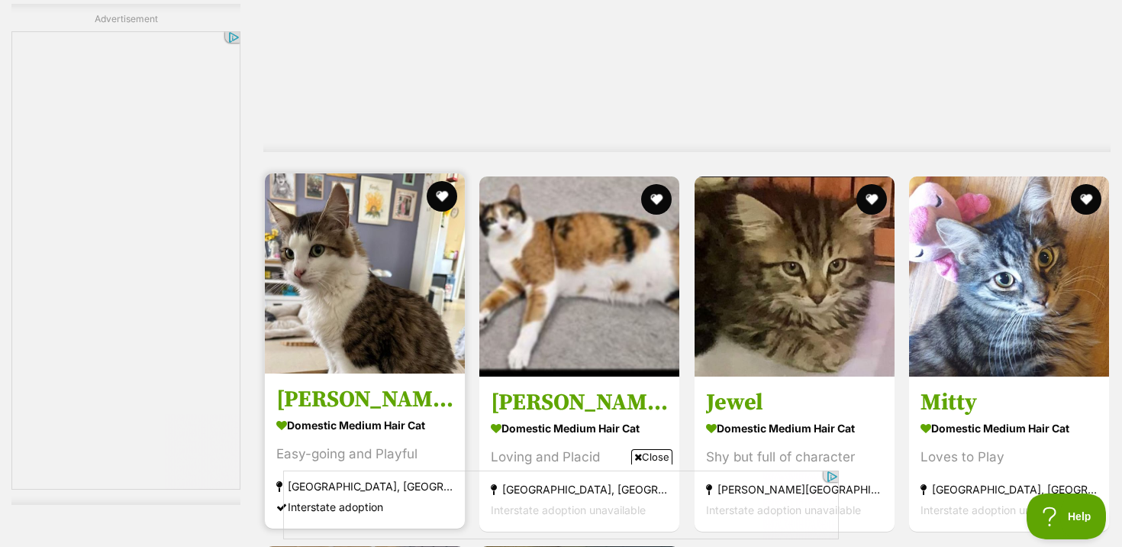
click at [423, 179] on img at bounding box center [365, 273] width 200 height 200
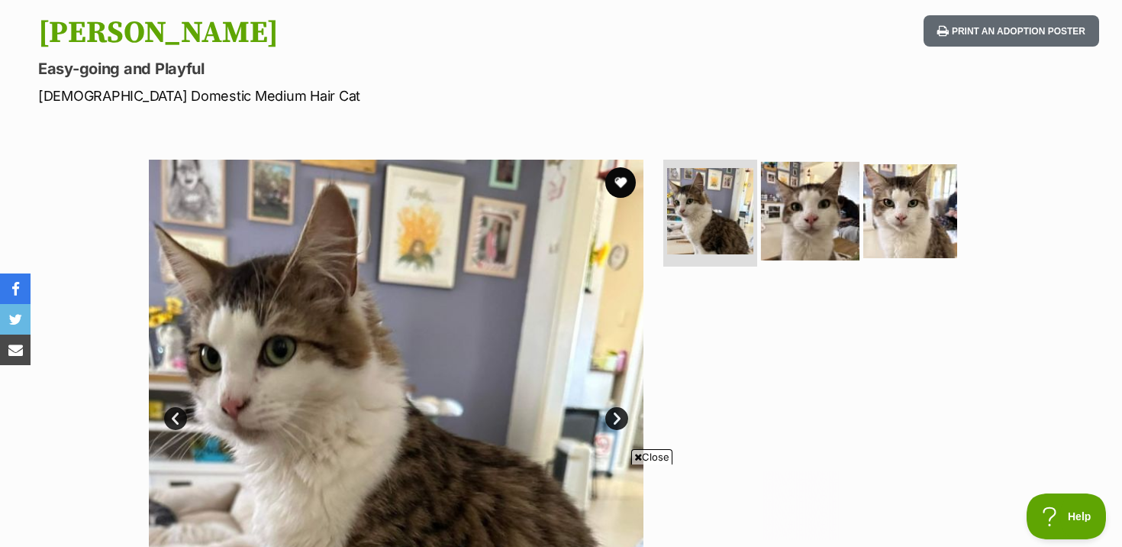
click at [784, 188] on img at bounding box center [810, 211] width 98 height 98
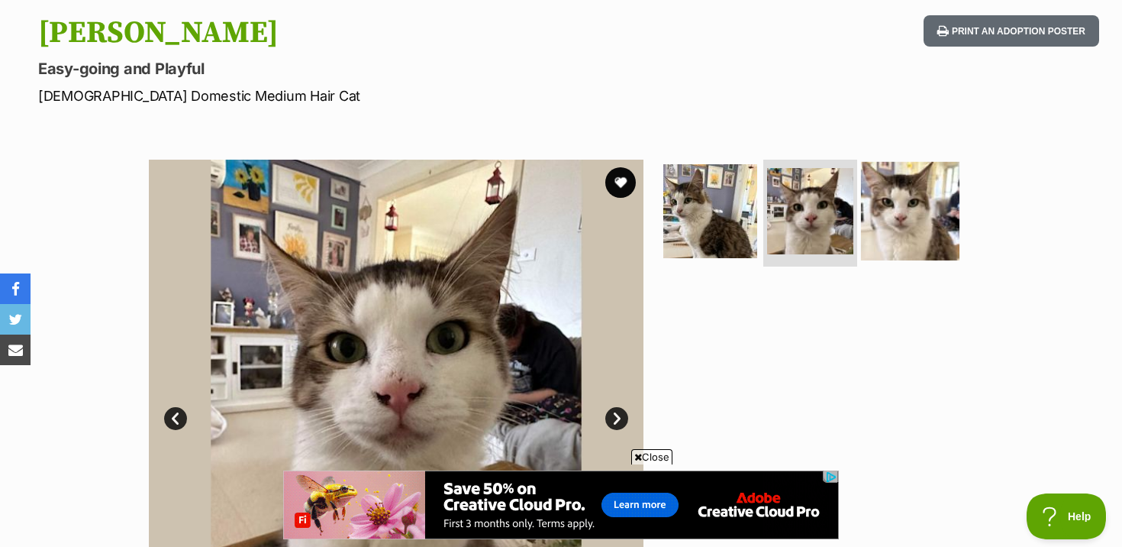
click at [900, 182] on img at bounding box center [910, 211] width 98 height 98
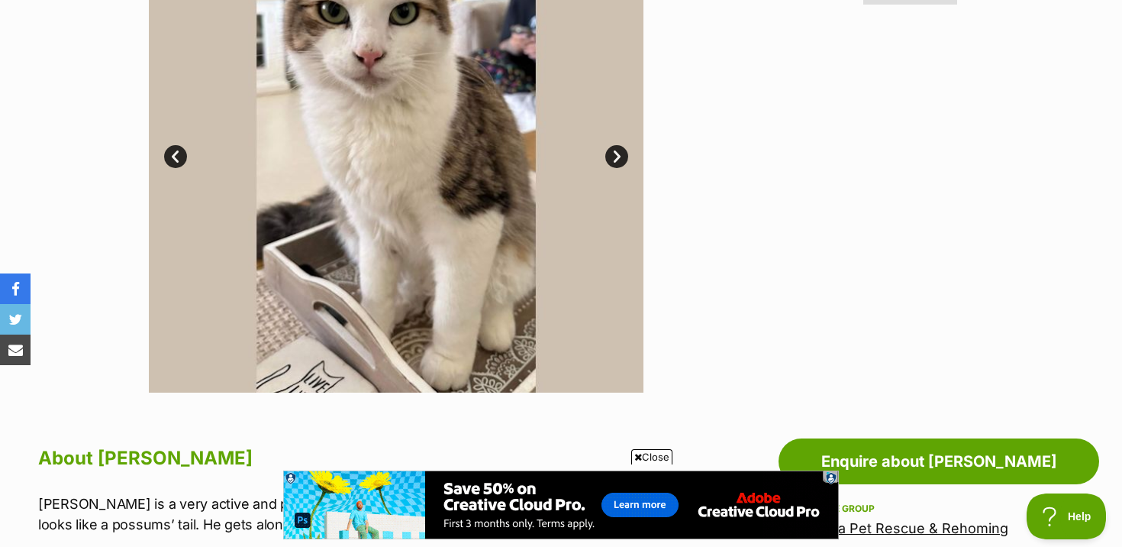
scroll to position [404, 0]
